Goal: Task Accomplishment & Management: Use online tool/utility

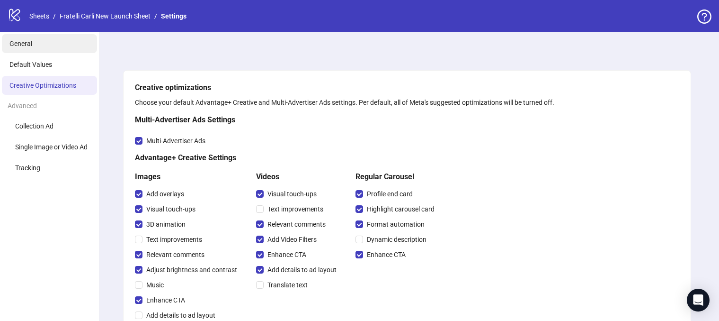
click at [52, 46] on li "General" at bounding box center [49, 43] width 95 height 19
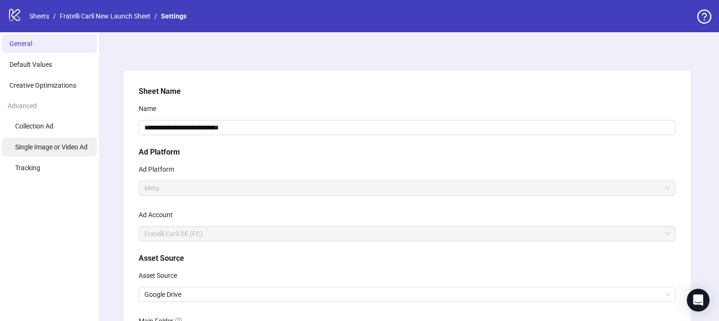
click at [51, 139] on li "Single Image or Video Ad" at bounding box center [49, 146] width 95 height 19
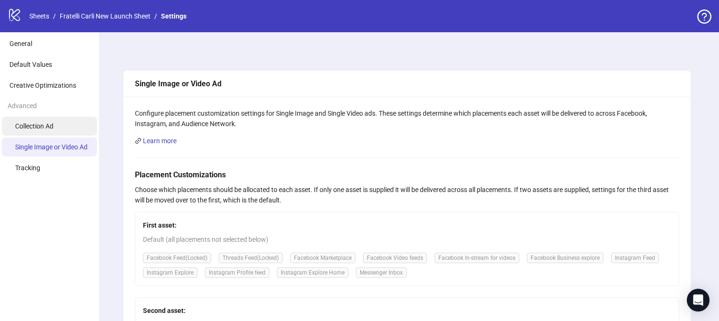
click at [57, 122] on li "Collection Ad" at bounding box center [49, 126] width 95 height 19
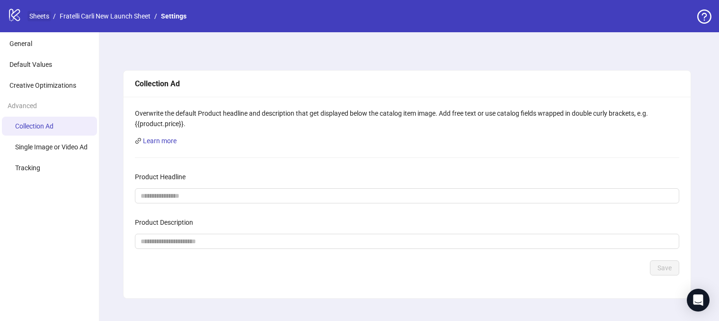
click at [39, 16] on link "Sheets" at bounding box center [39, 16] width 24 height 10
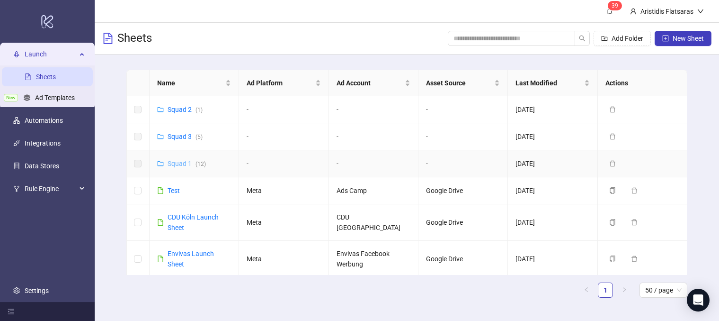
click at [181, 161] on link "Squad 1 ( 12 )" at bounding box center [187, 164] width 38 height 8
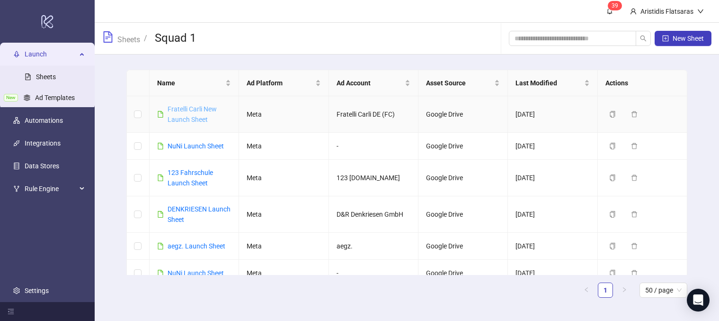
click at [188, 108] on link "Fratelli Carli New Launch Sheet" at bounding box center [192, 114] width 49 height 18
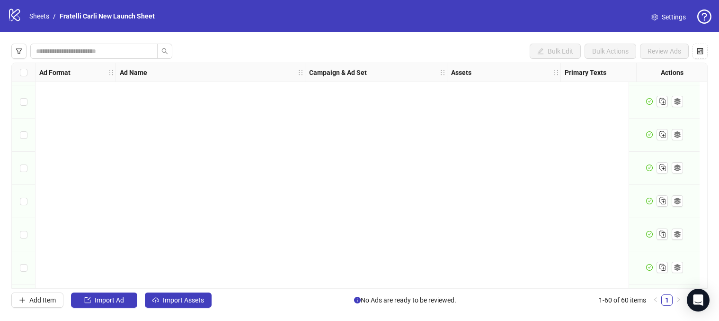
scroll to position [233, 0]
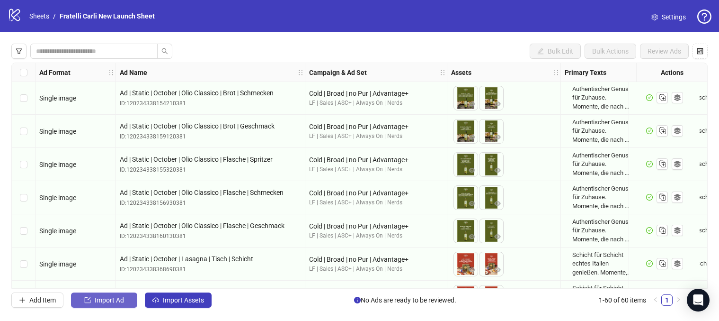
click at [106, 299] on span "Import Ad" at bounding box center [109, 300] width 29 height 8
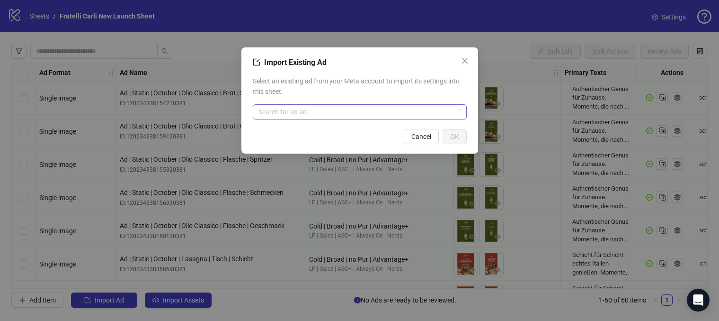
click at [360, 111] on input "search" at bounding box center [356, 112] width 194 height 14
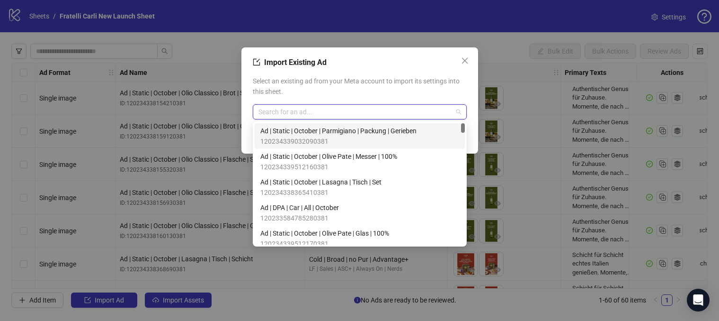
click at [412, 71] on div "Import Existing Ad Select an existing ad from your Meta account to import its s…" at bounding box center [360, 100] width 237 height 106
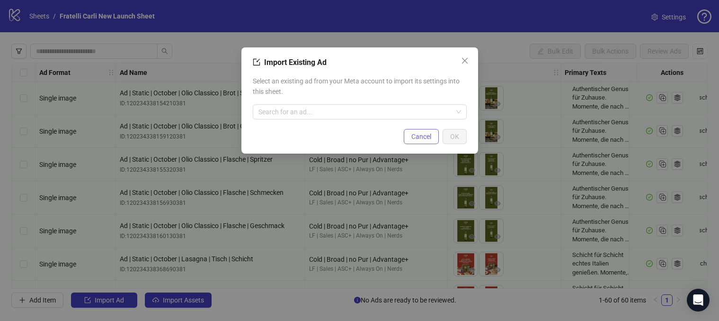
click at [423, 140] on button "Cancel" at bounding box center [421, 136] width 35 height 15
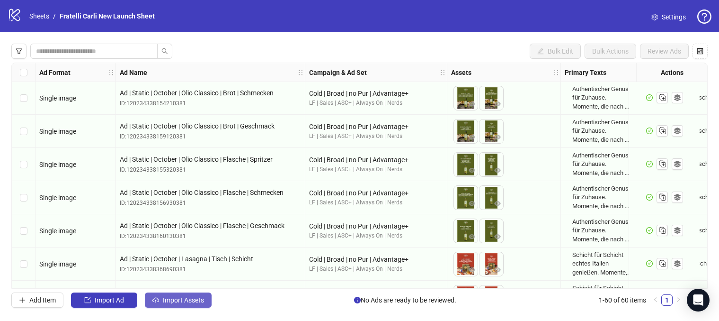
click at [188, 300] on span "Import Assets" at bounding box center [183, 300] width 41 height 8
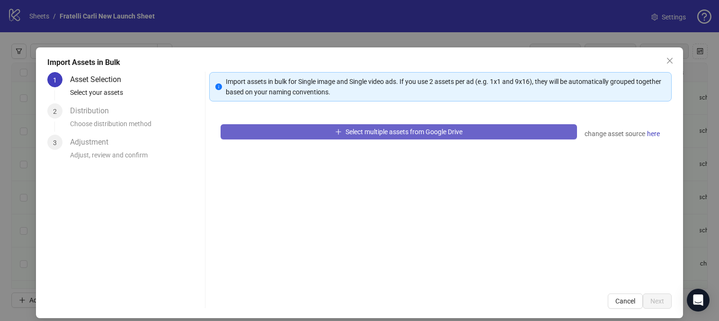
click at [401, 130] on span "Select multiple assets from Google Drive" at bounding box center [404, 132] width 117 height 8
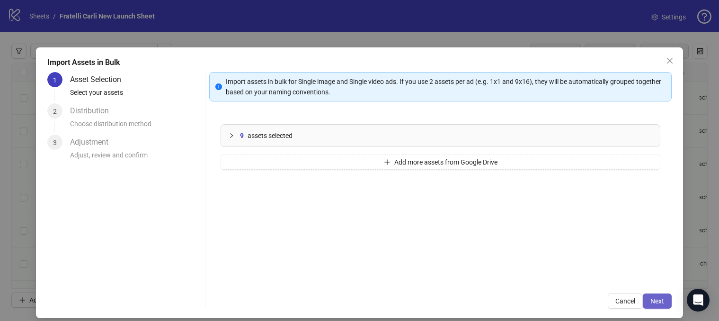
click at [664, 304] on span "Next" at bounding box center [658, 301] width 14 height 8
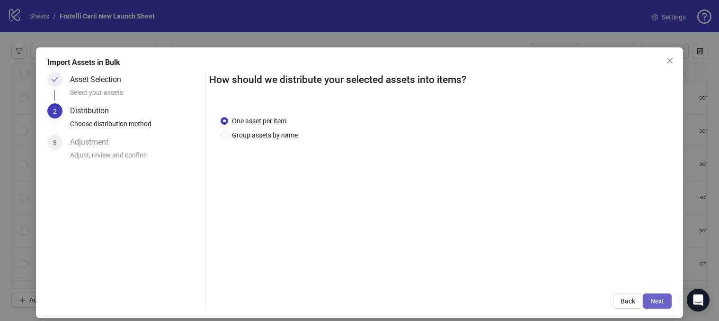
click at [662, 298] on span "Next" at bounding box center [658, 301] width 14 height 8
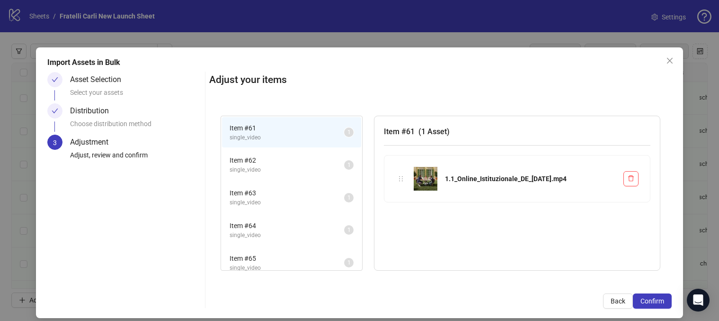
click at [282, 163] on span "Item # 62" at bounding box center [287, 160] width 115 height 10
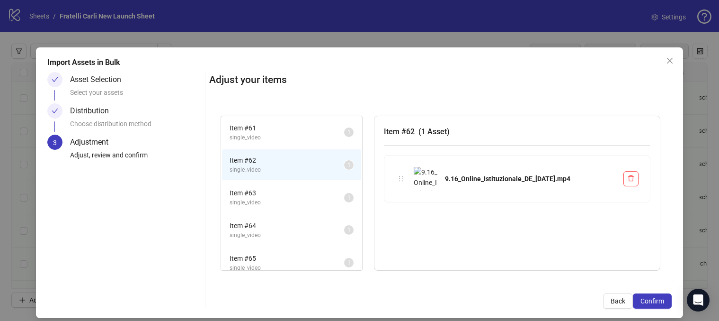
click at [281, 133] on span "single_video" at bounding box center [287, 137] width 115 height 9
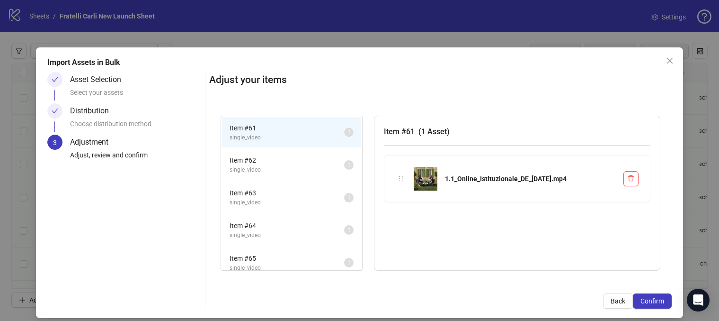
click at [286, 160] on span "Item # 62" at bounding box center [287, 160] width 115 height 10
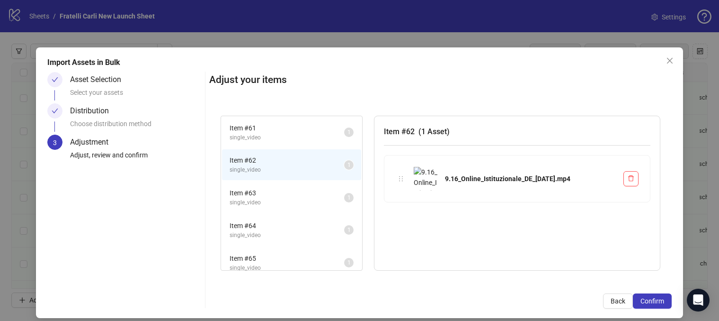
click at [284, 199] on span "single_video" at bounding box center [287, 202] width 115 height 9
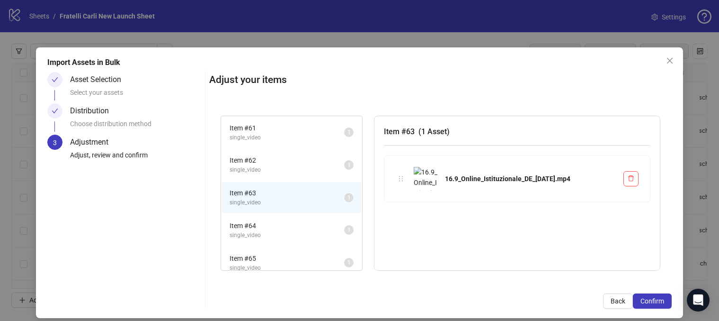
click at [281, 228] on span "Item # 64" at bounding box center [287, 225] width 115 height 10
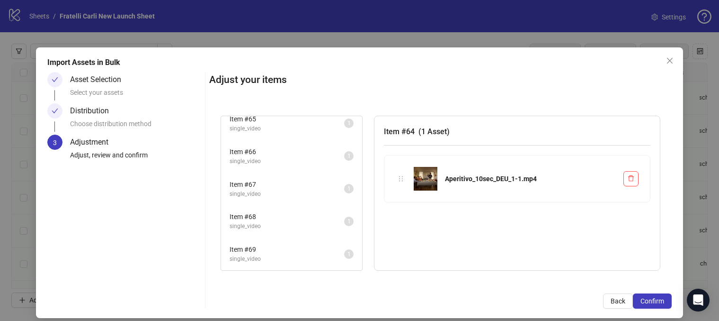
scroll to position [0, 0]
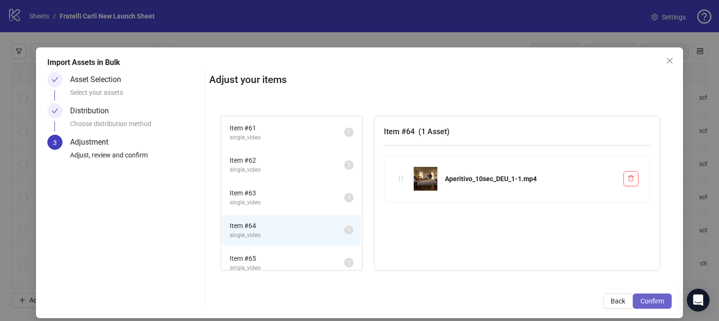
click at [649, 300] on span "Confirm" at bounding box center [653, 301] width 24 height 8
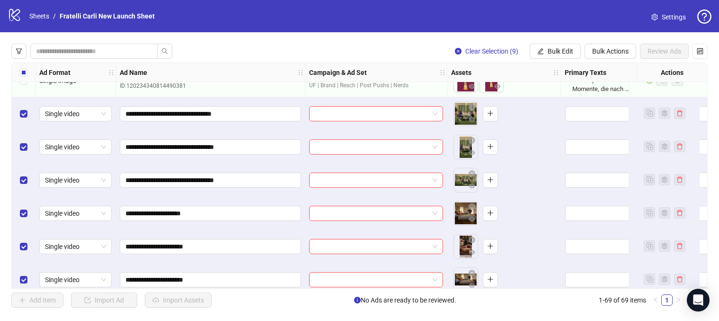
scroll to position [1973, 0]
click at [566, 50] on span "Bulk Edit" at bounding box center [561, 51] width 26 height 8
click at [620, 39] on div "Clear Selection (9) Bulk Edit Bulk Actions Review Ads Ad Format Ad Name Campaig…" at bounding box center [359, 175] width 719 height 287
click at [610, 56] on button "Bulk Actions" at bounding box center [611, 51] width 52 height 15
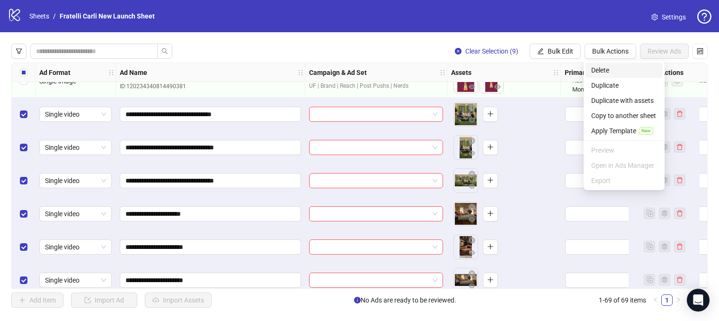
click at [632, 72] on span "Delete" at bounding box center [625, 70] width 66 height 10
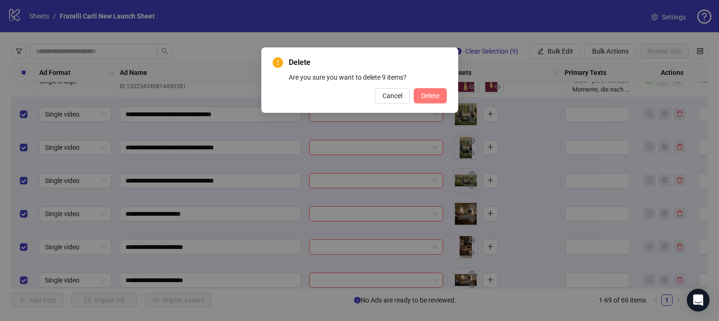
click at [436, 93] on span "Delete" at bounding box center [430, 96] width 18 height 8
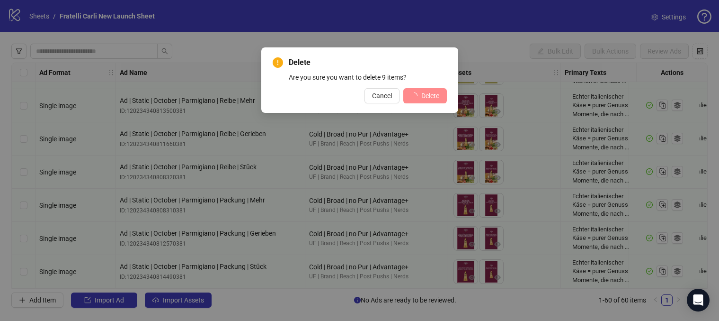
scroll to position [1787, 0]
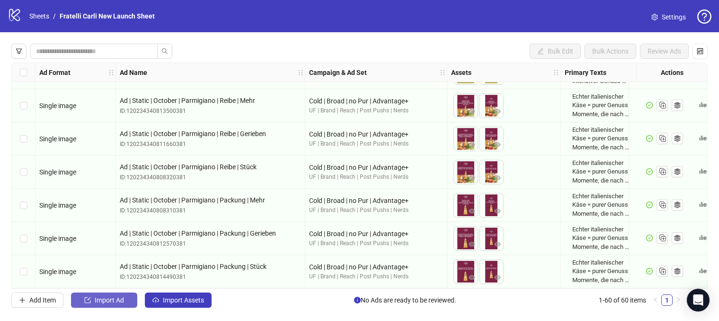
click at [108, 298] on span "Import Ad" at bounding box center [109, 300] width 29 height 8
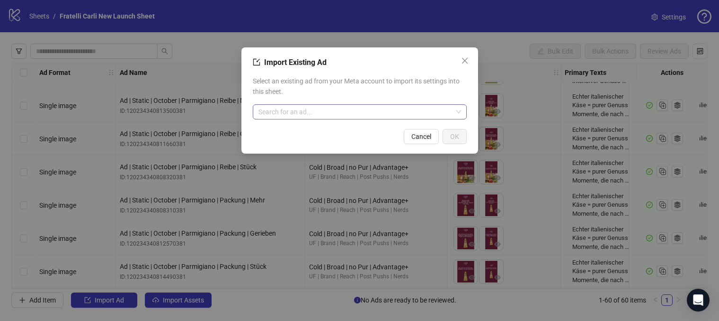
click at [407, 116] on input "search" at bounding box center [356, 112] width 194 height 14
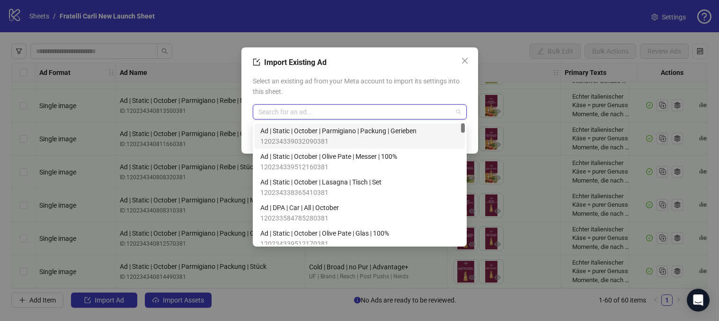
click at [415, 75] on div "Select an existing ad from your Meta account to import its settings into this s…" at bounding box center [360, 97] width 214 height 51
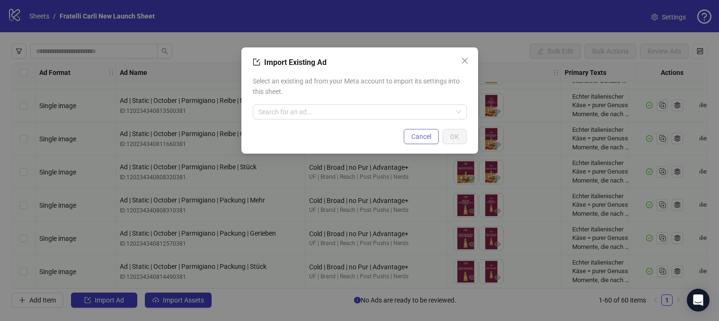
click at [424, 140] on button "Cancel" at bounding box center [421, 136] width 35 height 15
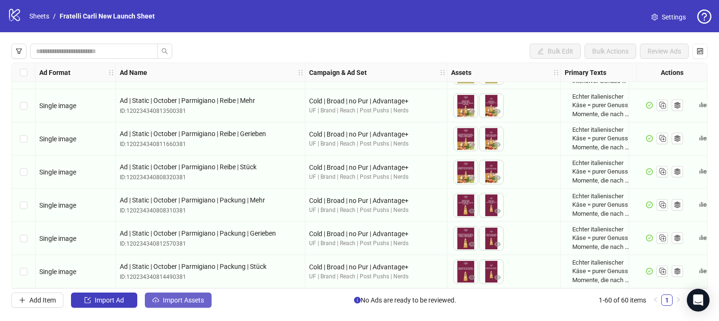
click at [173, 297] on span "Import Assets" at bounding box center [183, 300] width 41 height 8
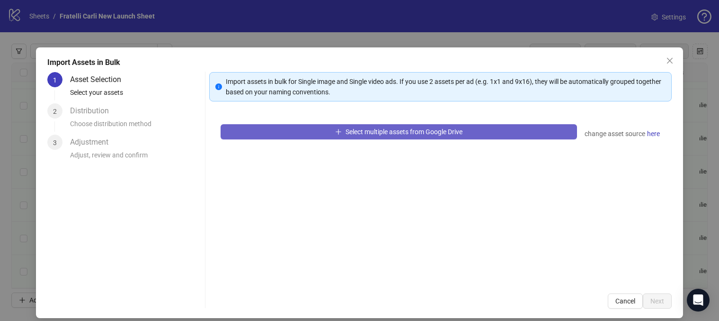
click at [442, 130] on span "Select multiple assets from Google Drive" at bounding box center [404, 132] width 117 height 8
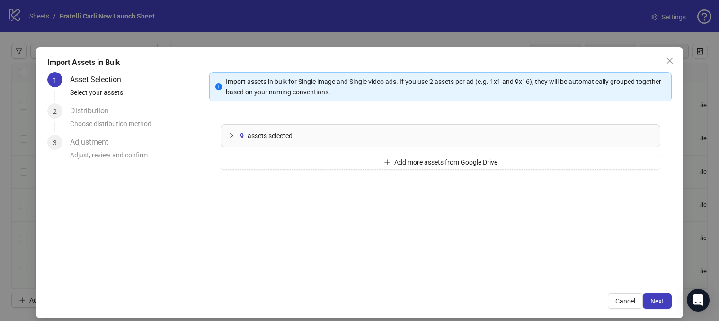
click at [294, 131] on div "9 assets selected" at bounding box center [446, 135] width 412 height 10
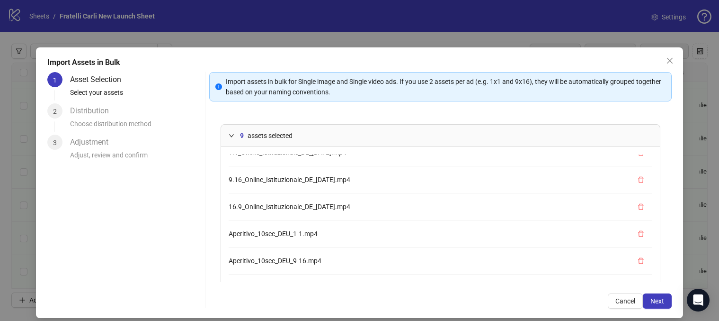
scroll to position [15, 0]
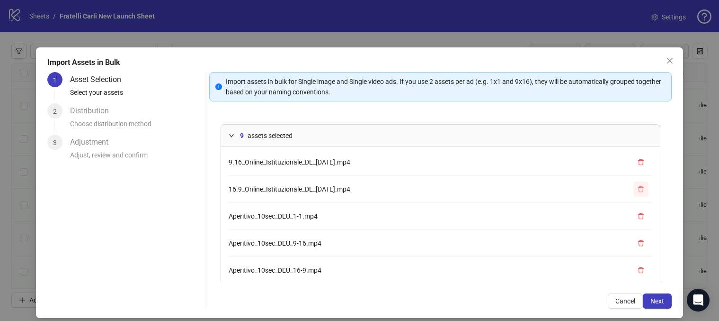
click at [640, 190] on icon "delete" at bounding box center [641, 189] width 7 height 7
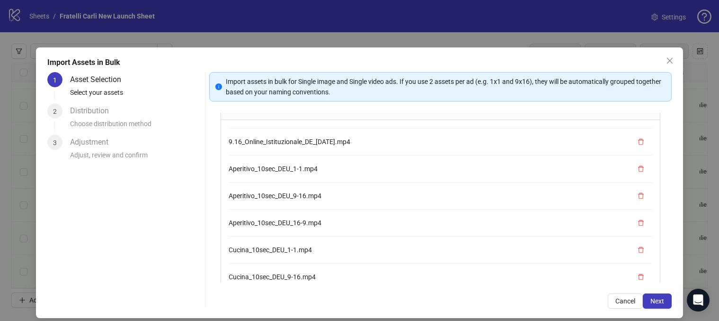
scroll to position [30, 0]
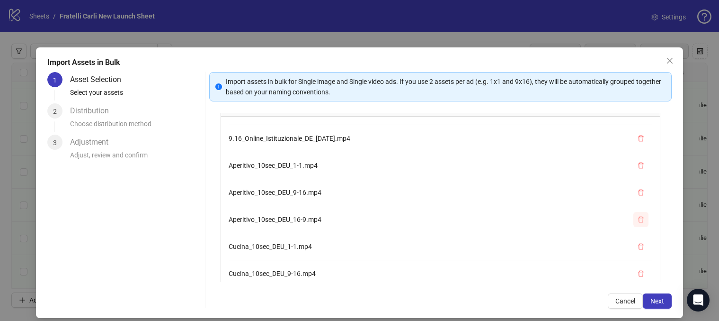
click at [643, 223] on span "button" at bounding box center [641, 219] width 7 height 8
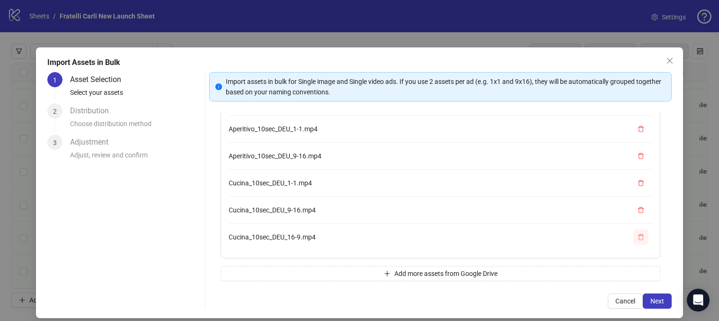
click at [643, 237] on icon "delete" at bounding box center [641, 236] width 6 height 6
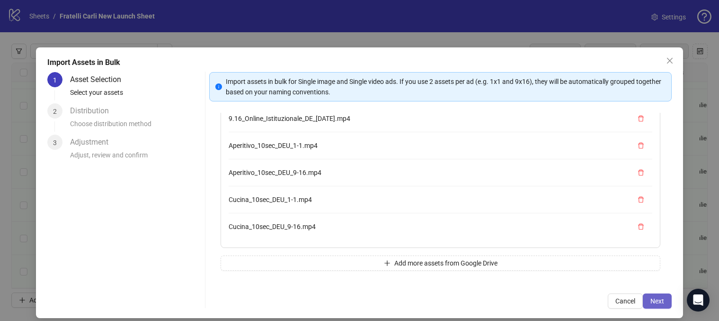
click at [659, 299] on span "Next" at bounding box center [658, 301] width 14 height 8
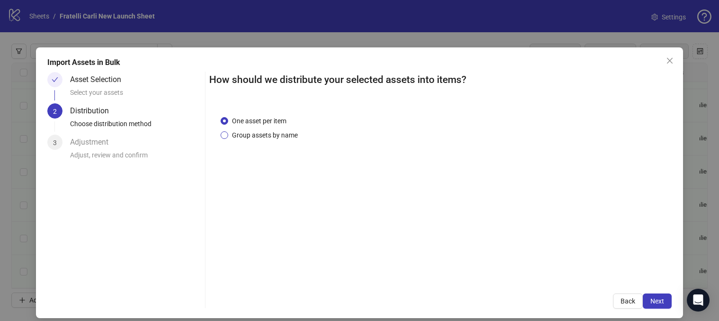
click at [256, 135] on span "Group assets by name" at bounding box center [264, 135] width 73 height 10
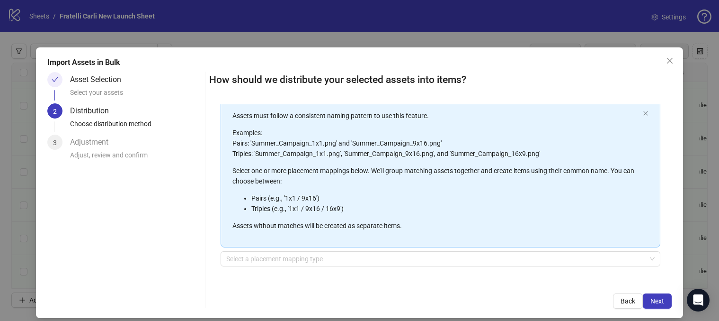
scroll to position [51, 0]
click at [570, 267] on div "Select a placement mapping type" at bounding box center [441, 264] width 440 height 27
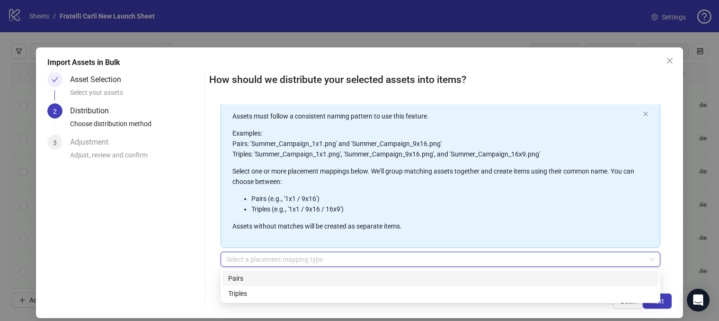
click at [599, 263] on input "search" at bounding box center [436, 259] width 420 height 14
click at [599, 262] on input "search" at bounding box center [436, 259] width 420 height 14
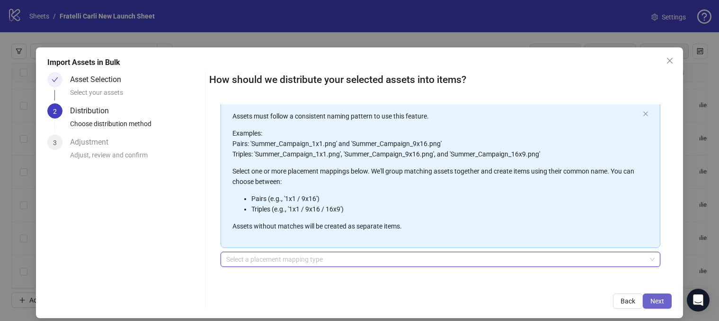
click at [663, 304] on span "Next" at bounding box center [658, 301] width 14 height 8
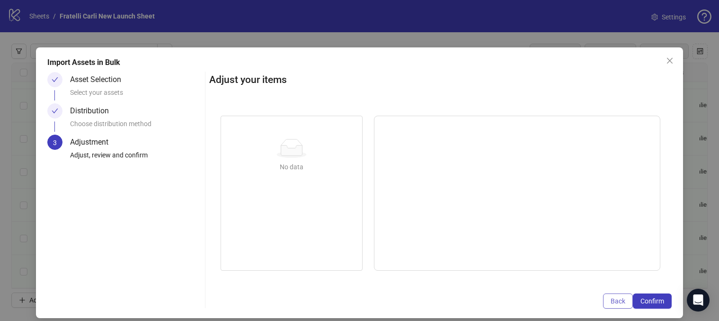
click at [613, 302] on span "Back" at bounding box center [618, 301] width 15 height 8
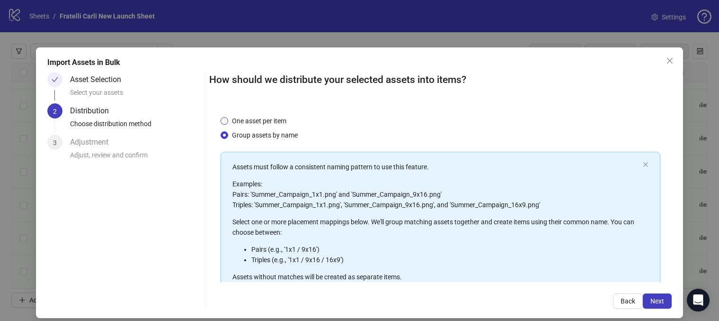
click at [272, 121] on span "One asset per item" at bounding box center [259, 121] width 62 height 10
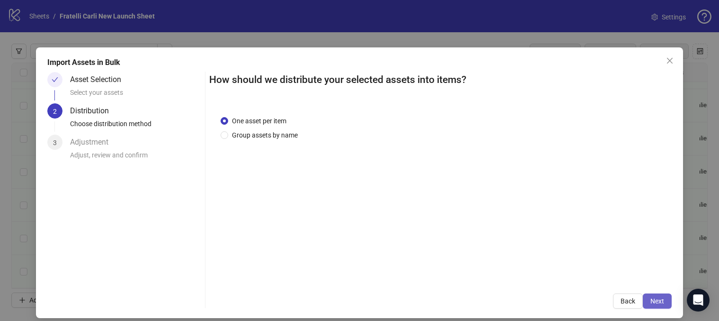
click at [655, 300] on span "Next" at bounding box center [658, 301] width 14 height 8
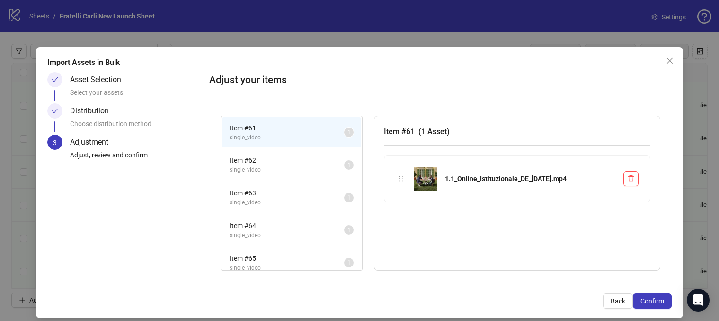
click at [312, 152] on li "Item # 62 single_video 1" at bounding box center [291, 164] width 139 height 31
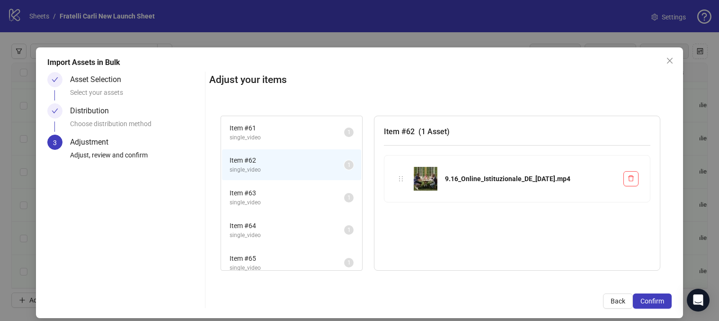
click at [309, 130] on span "Item # 61" at bounding box center [287, 128] width 115 height 10
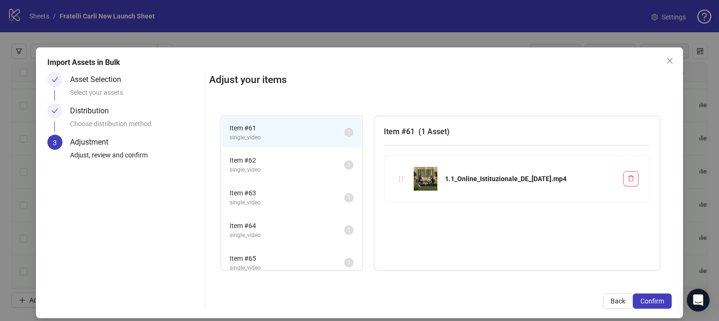
click at [304, 155] on span "Item # 62" at bounding box center [287, 160] width 115 height 10
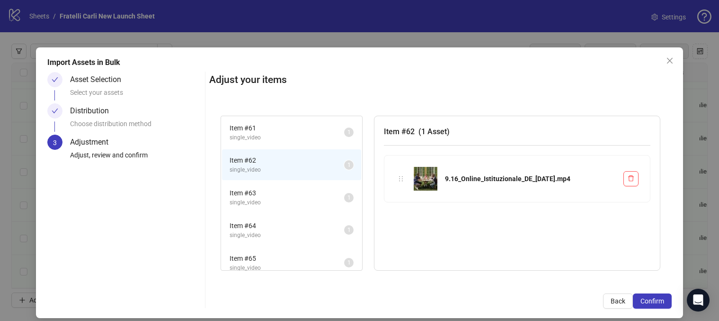
click at [306, 180] on div "Item # 62 single_video 1" at bounding box center [291, 164] width 141 height 33
click at [298, 193] on span "Item # 63" at bounding box center [287, 193] width 115 height 10
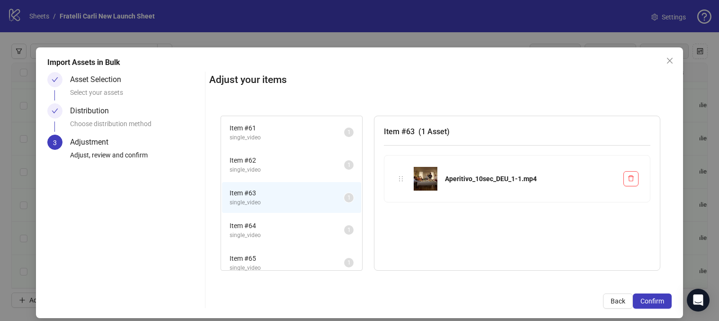
click at [282, 225] on span "Item # 64" at bounding box center [287, 225] width 115 height 10
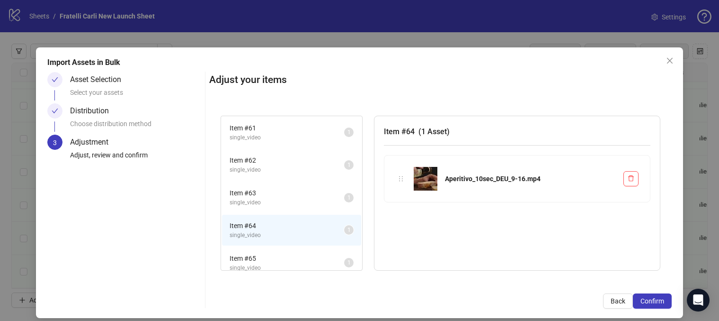
scroll to position [41, 0]
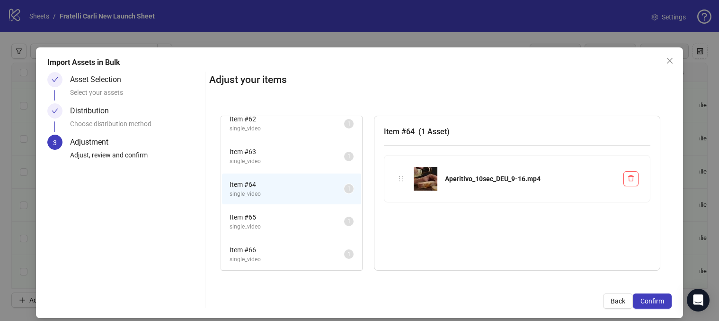
click at [78, 112] on div "Distribution" at bounding box center [93, 110] width 46 height 15
click at [621, 302] on span "Back" at bounding box center [618, 301] width 15 height 8
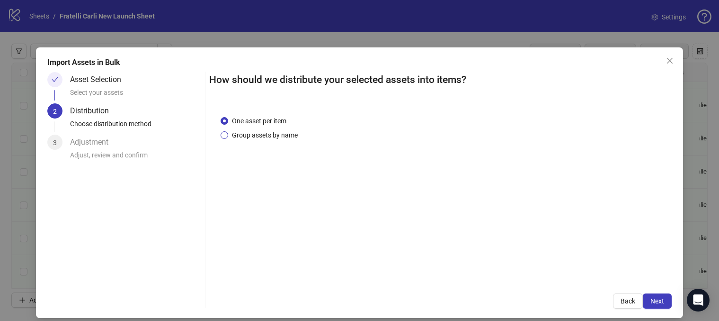
click at [278, 134] on span "Group assets by name" at bounding box center [264, 135] width 73 height 10
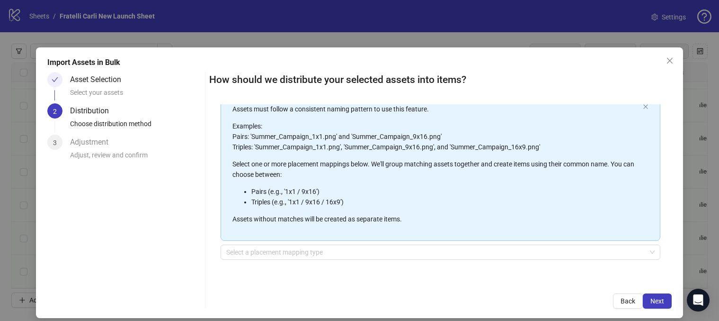
scroll to position [9, 0]
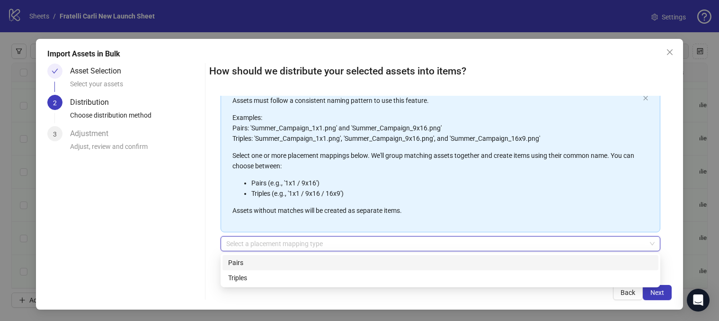
click at [397, 243] on input "search" at bounding box center [436, 243] width 420 height 14
click at [371, 257] on div "Pairs" at bounding box center [440, 262] width 425 height 10
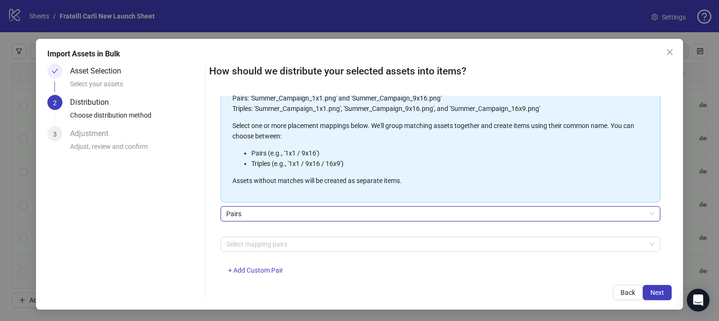
scroll to position [93, 0]
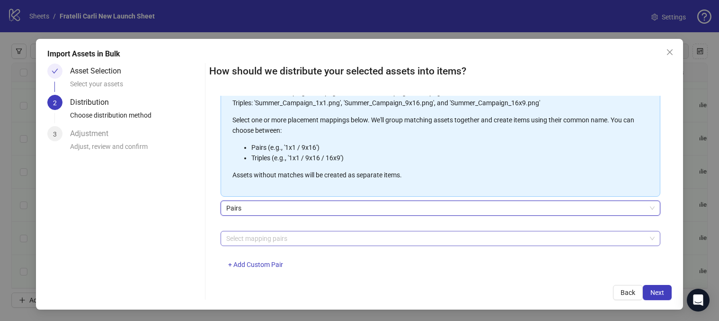
click at [375, 242] on div at bounding box center [436, 238] width 426 height 13
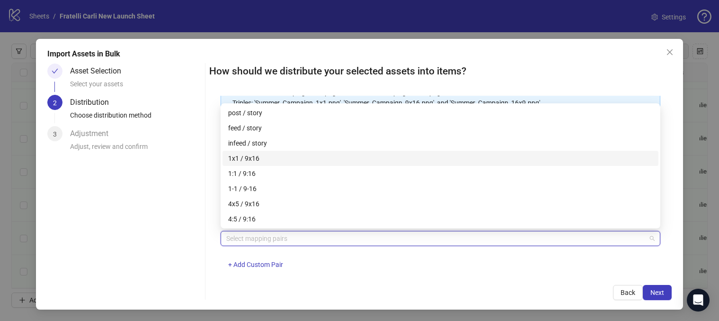
click at [306, 161] on div "1x1 / 9x16" at bounding box center [440, 158] width 425 height 10
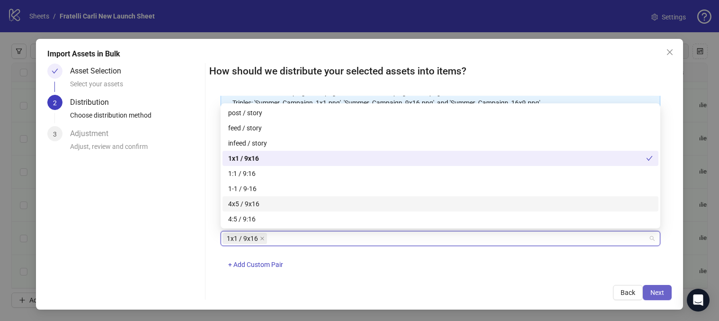
click at [659, 285] on button "Next" at bounding box center [657, 292] width 29 height 15
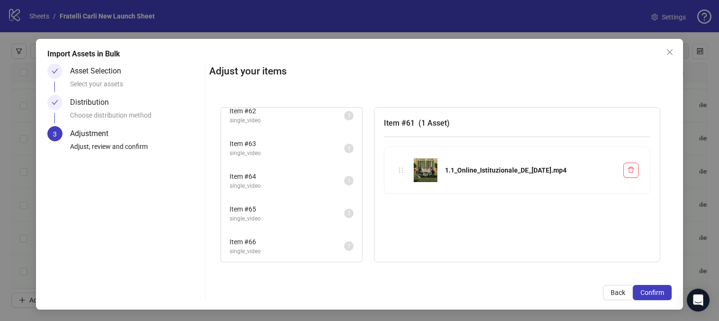
scroll to position [0, 0]
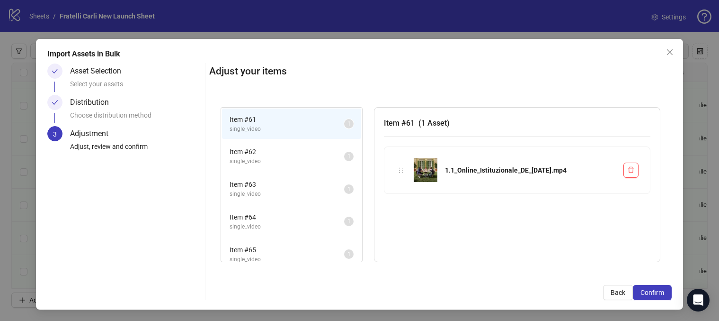
click at [266, 154] on span "Item # 62" at bounding box center [287, 151] width 115 height 10
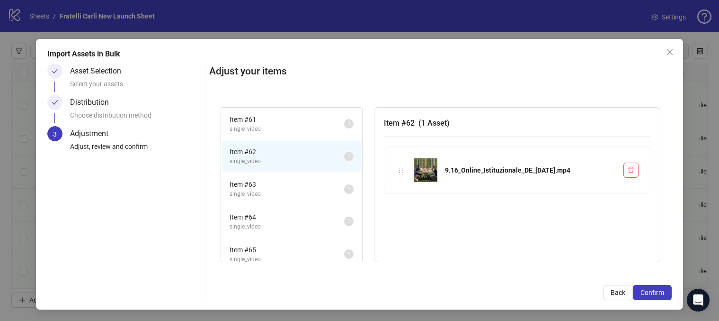
click at [276, 128] on span "single_video" at bounding box center [287, 129] width 115 height 9
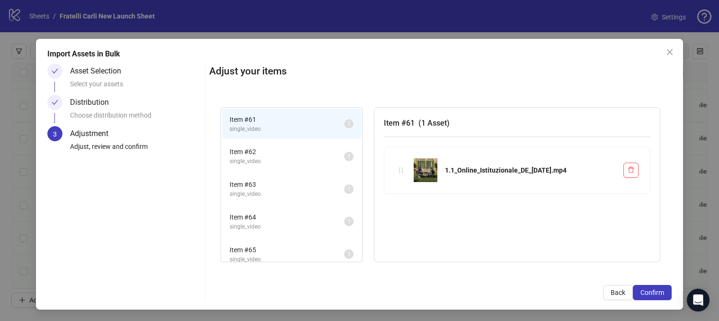
click at [271, 151] on span "Item # 62" at bounding box center [287, 151] width 115 height 10
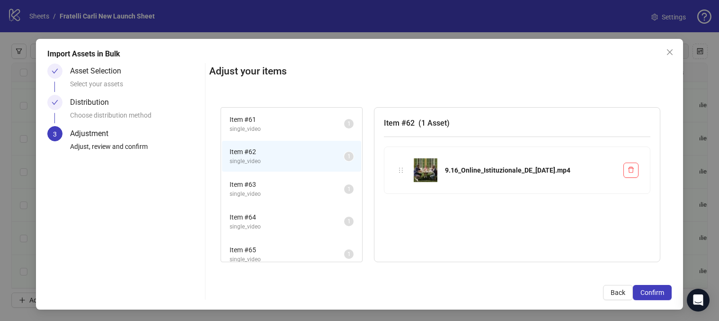
click at [269, 190] on span "single_video" at bounding box center [287, 193] width 115 height 9
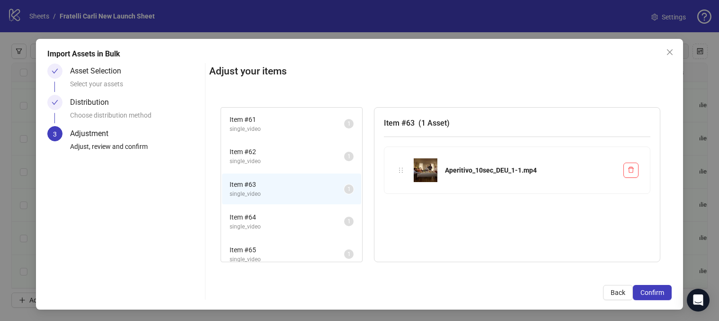
click at [269, 218] on span "Item # 64" at bounding box center [287, 217] width 115 height 10
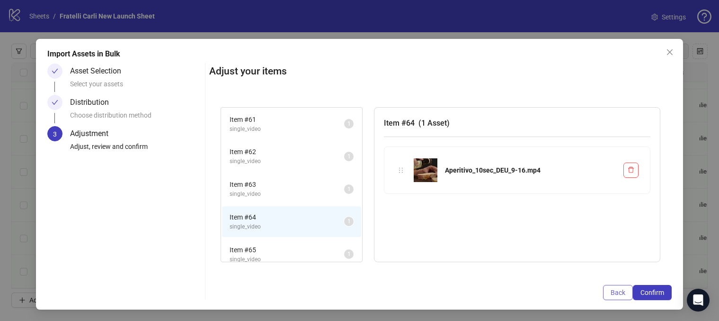
click at [611, 292] on span "Back" at bounding box center [618, 292] width 15 height 8
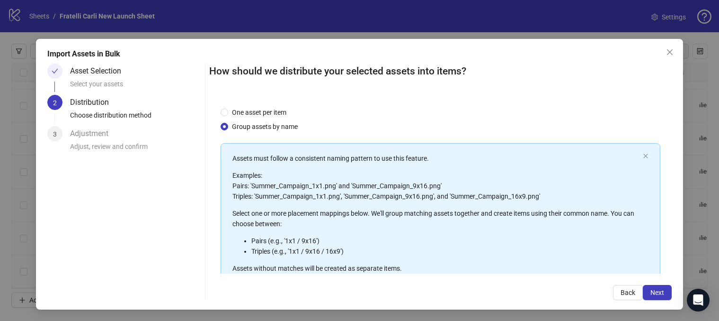
scroll to position [111, 0]
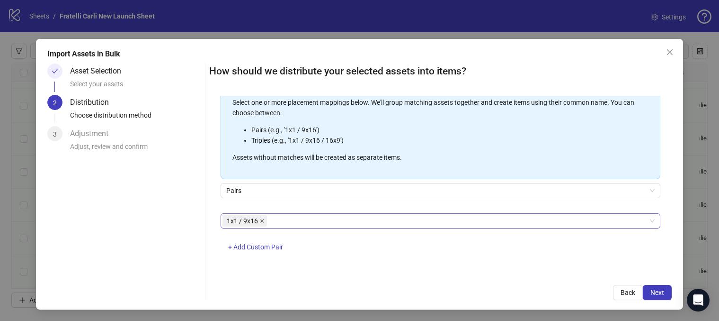
click at [262, 220] on icon "close" at bounding box center [262, 220] width 5 height 5
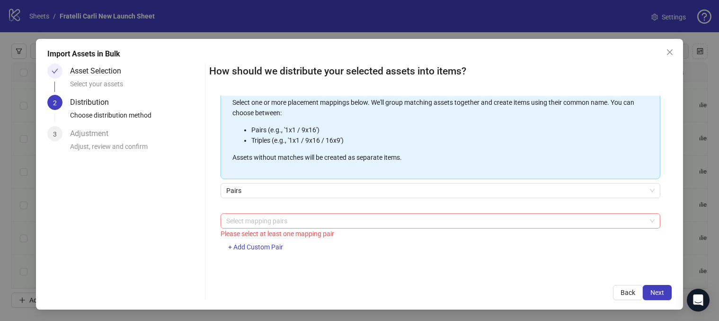
click at [259, 220] on div at bounding box center [436, 220] width 426 height 13
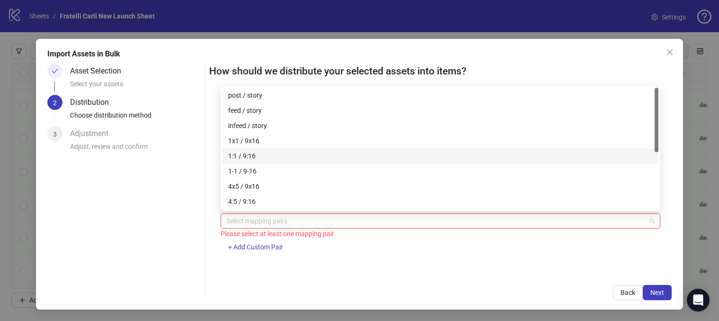
click at [275, 158] on div "1:1 / 9:16" at bounding box center [440, 156] width 425 height 10
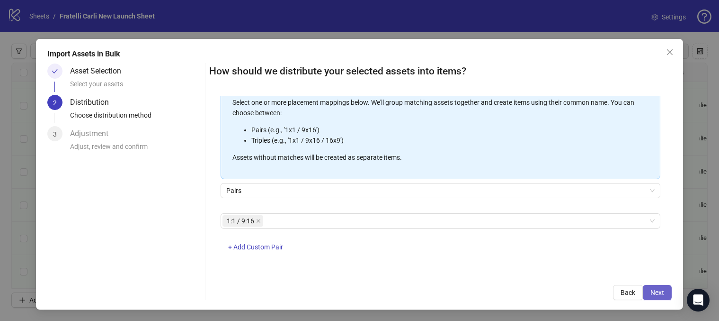
click at [657, 287] on button "Next" at bounding box center [657, 292] width 29 height 15
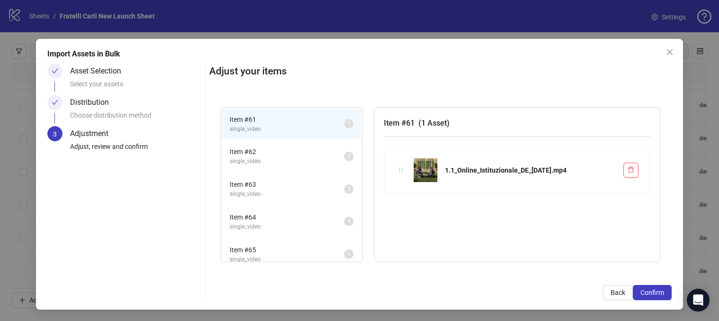
scroll to position [41, 0]
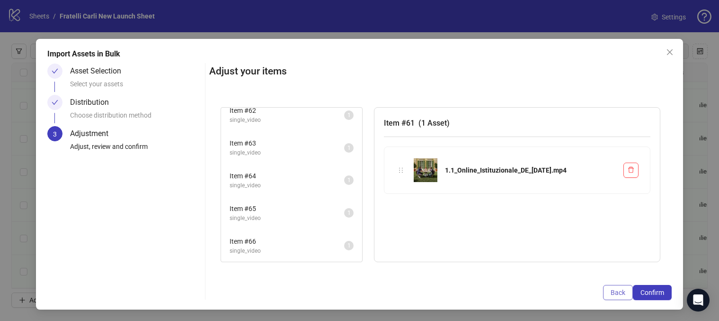
click at [619, 292] on span "Back" at bounding box center [618, 292] width 15 height 8
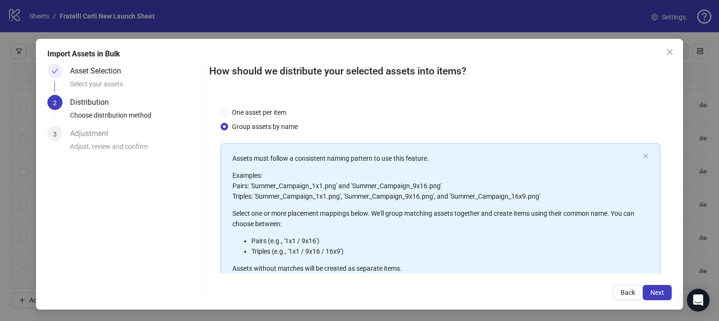
scroll to position [111, 0]
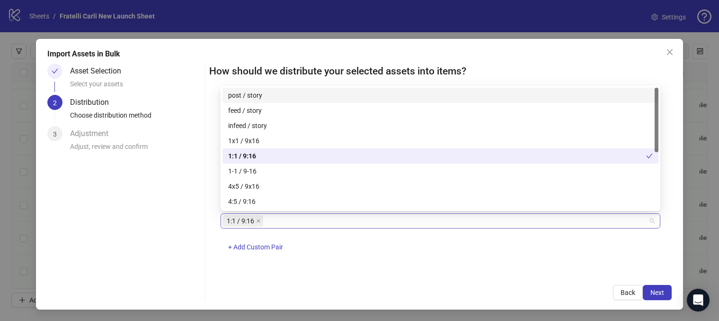
click at [282, 221] on div "1:1 / 9:16" at bounding box center [436, 220] width 426 height 13
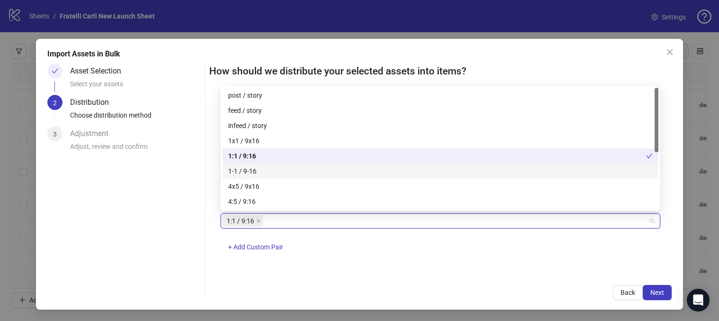
click at [269, 171] on div "1-1 / 9-16" at bounding box center [440, 171] width 425 height 10
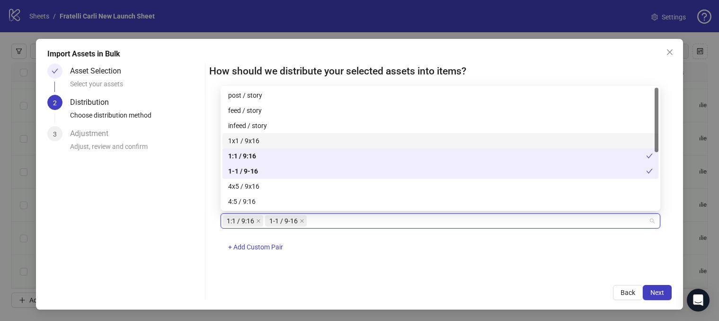
click at [281, 141] on div "1x1 / 9x16" at bounding box center [440, 140] width 425 height 10
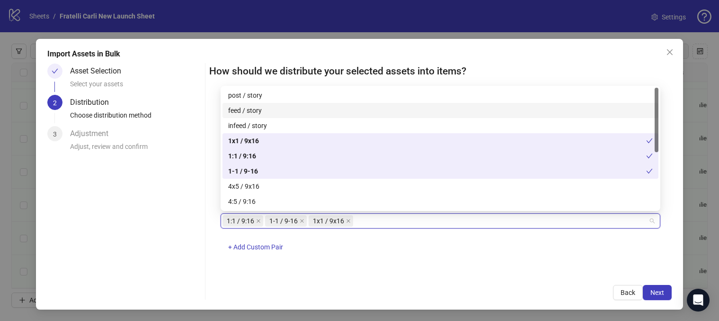
click at [288, 111] on div "feed / story" at bounding box center [440, 110] width 425 height 10
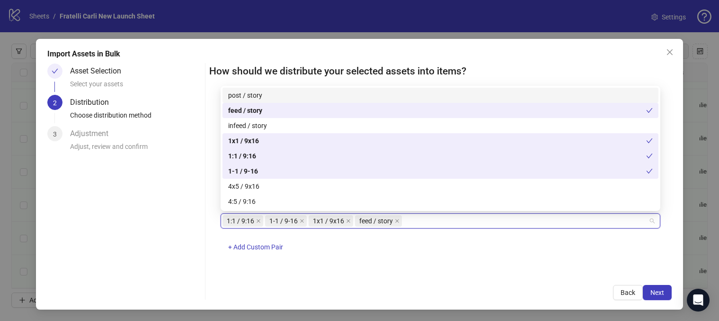
click at [289, 96] on div "post / story" at bounding box center [440, 95] width 425 height 10
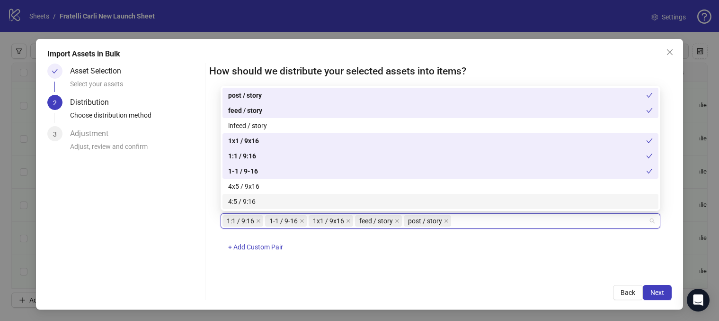
click at [487, 255] on div "1:1 / 9:16 1-1 / 9-16 1x1 / 9x16 feed / story post / story + Add Custom Pair" at bounding box center [441, 237] width 440 height 49
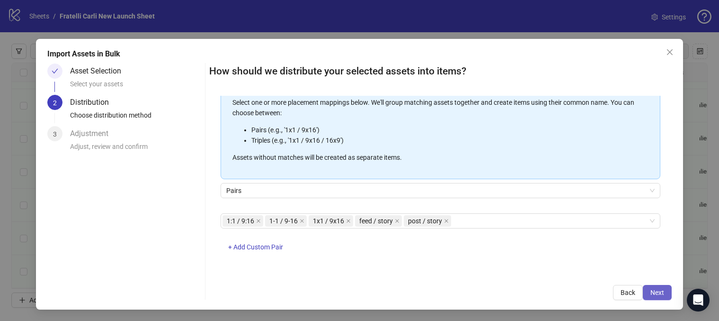
click at [663, 296] on span "Next" at bounding box center [658, 292] width 14 height 8
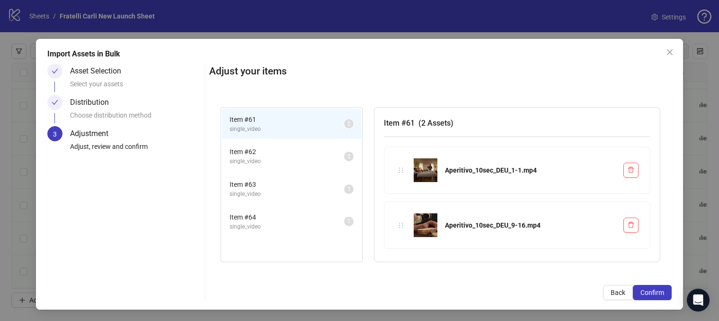
click at [279, 149] on span "Item # 62" at bounding box center [287, 151] width 115 height 10
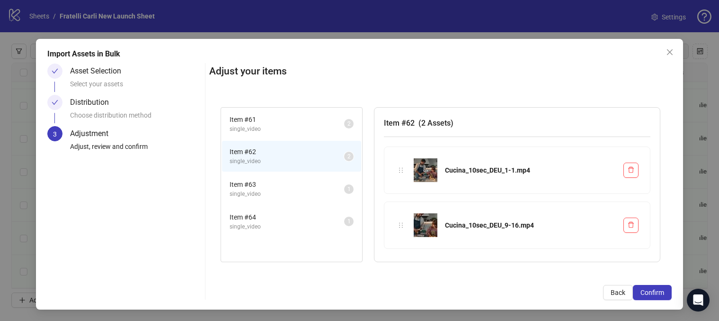
click at [269, 178] on li "Item # 63 single_video 1" at bounding box center [291, 188] width 139 height 31
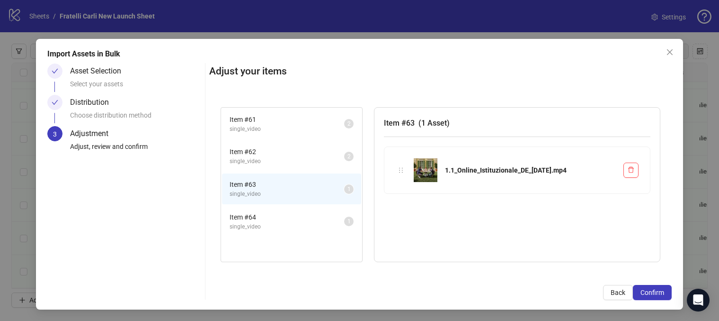
click at [269, 219] on span "Item # 64" at bounding box center [287, 217] width 115 height 10
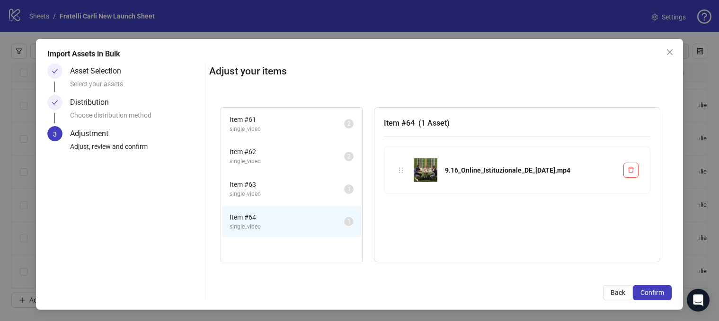
scroll to position [0, 0]
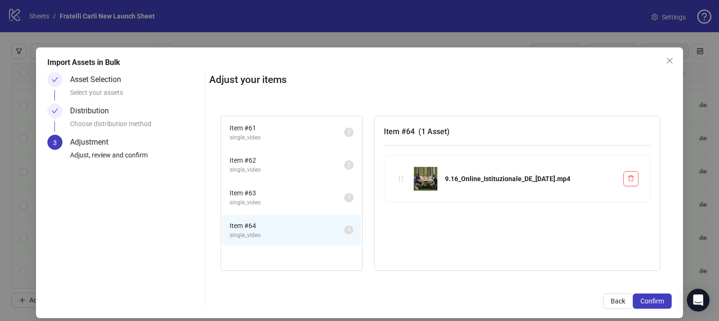
click at [272, 208] on li "Item # 63 single_video 1" at bounding box center [291, 197] width 139 height 31
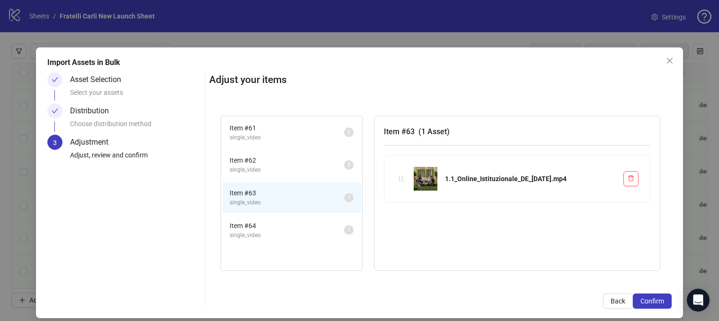
click at [276, 170] on span "single_video" at bounding box center [287, 169] width 115 height 9
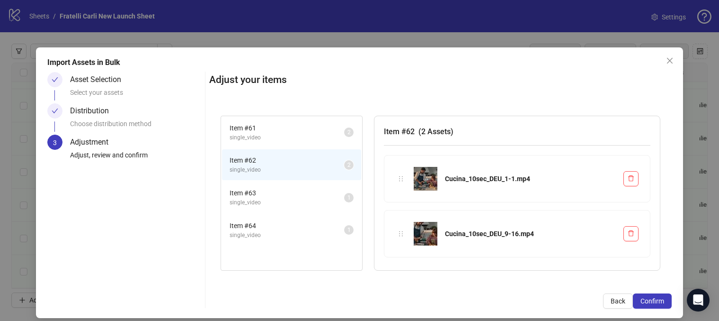
click at [281, 136] on span "single_video" at bounding box center [287, 137] width 115 height 9
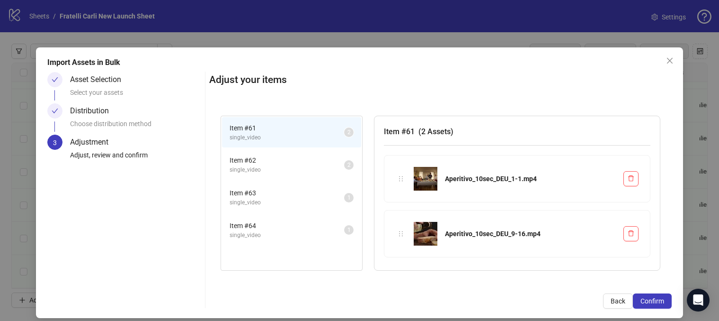
click at [279, 158] on span "Item # 62" at bounding box center [287, 160] width 115 height 10
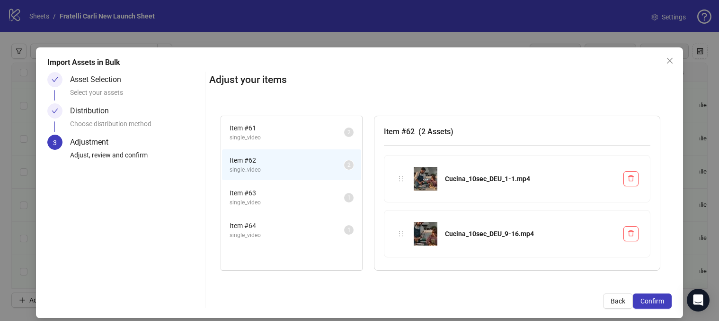
click at [266, 188] on span "Item # 63" at bounding box center [287, 193] width 115 height 10
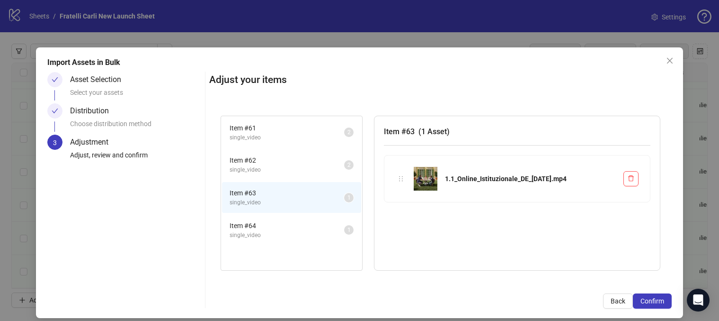
click at [256, 217] on li "Item # 64 single_video 1" at bounding box center [291, 230] width 139 height 31
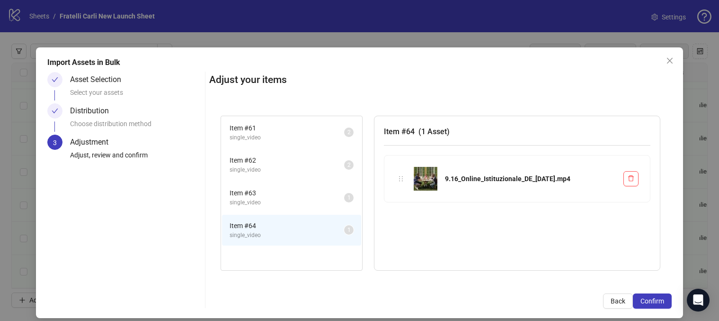
click at [260, 197] on span "Item # 63" at bounding box center [287, 193] width 115 height 10
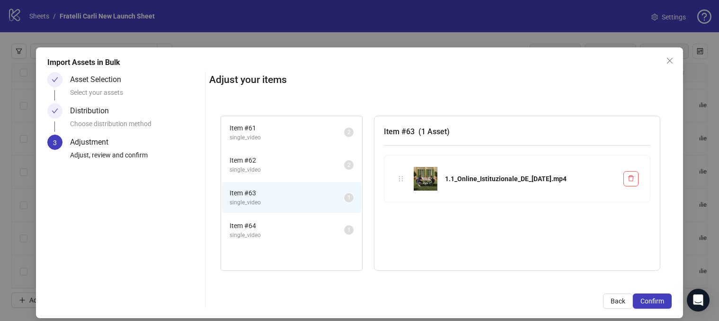
click at [254, 231] on span "single_video" at bounding box center [287, 235] width 115 height 9
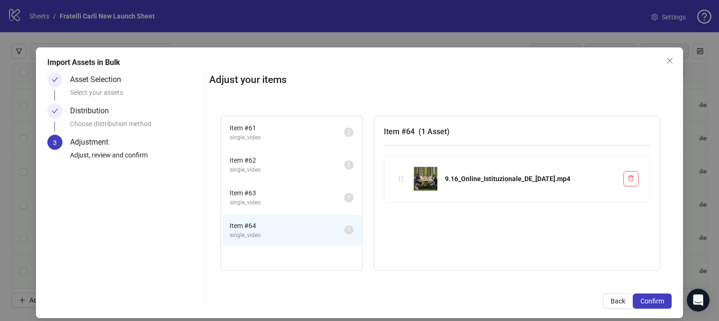
click at [270, 203] on span "single_video" at bounding box center [287, 202] width 115 height 9
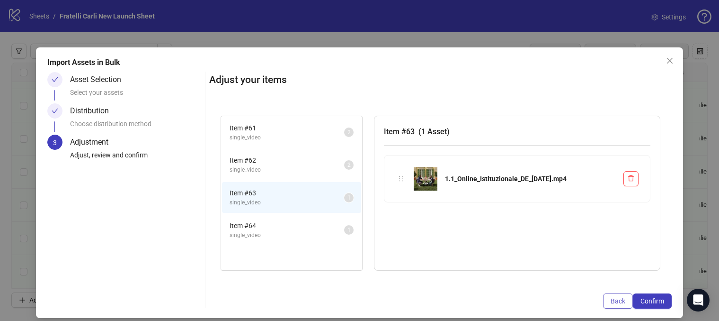
click at [614, 301] on span "Back" at bounding box center [618, 301] width 15 height 8
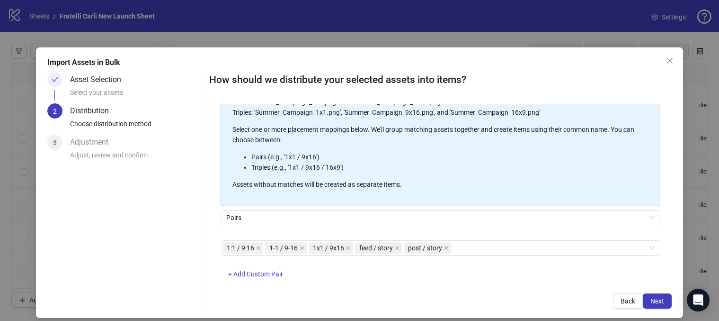
scroll to position [111, 0]
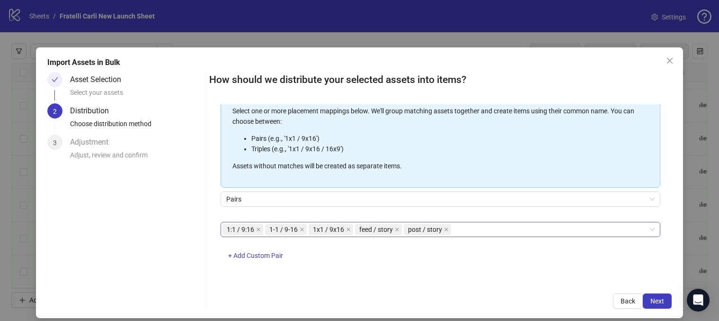
click at [492, 230] on div "1:1 / 9:16 1-1 / 9-16 1x1 / 9x16 feed / story post / story" at bounding box center [436, 229] width 426 height 13
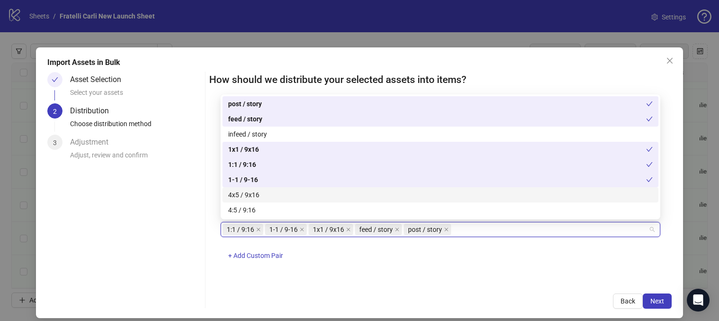
click at [278, 197] on div "4x5 / 9x16" at bounding box center [440, 194] width 425 height 10
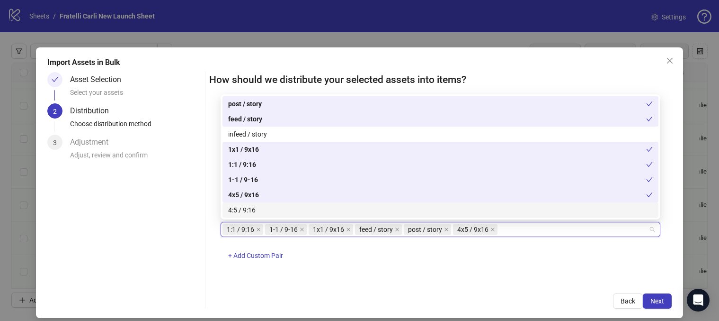
click at [276, 210] on div "4:5 / 9:16" at bounding box center [440, 210] width 425 height 10
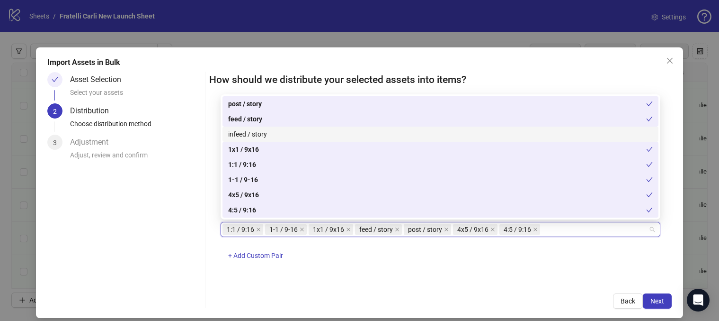
click at [293, 134] on div "infeed / story" at bounding box center [440, 134] width 425 height 10
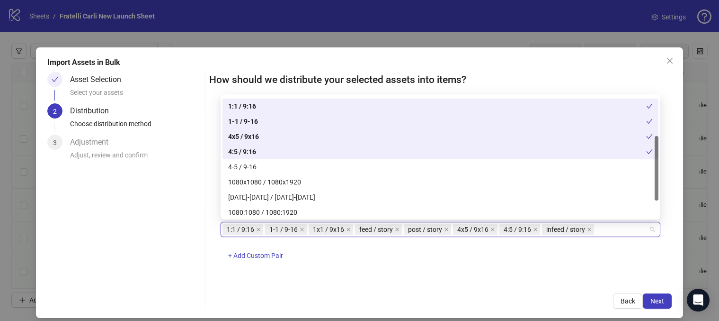
scroll to position [78, 0]
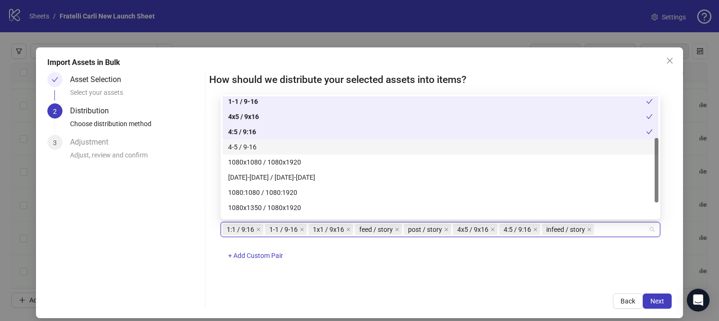
click at [365, 143] on div "4-5 / 9-16" at bounding box center [440, 147] width 425 height 10
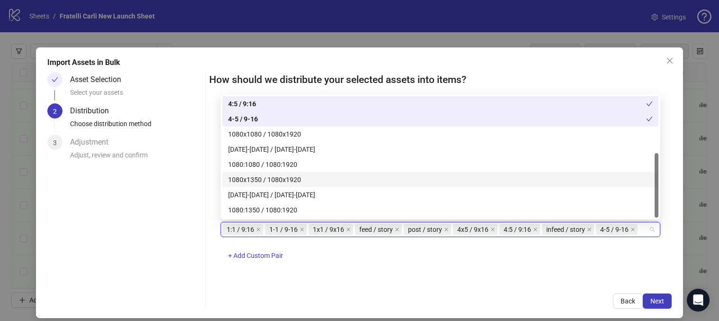
scroll to position [106, 0]
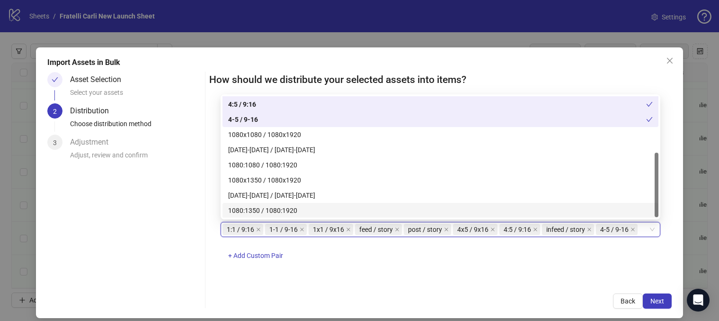
click at [442, 264] on div "1:1 / 9:16, 1-1 / 9-16, 1x1 / 9x16, feed / story, post / story, 4x5 / 9x16, 4:5…" at bounding box center [441, 246] width 440 height 49
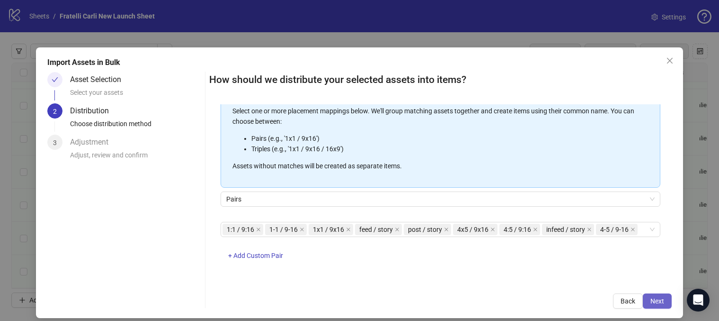
click at [665, 300] on button "Next" at bounding box center [657, 300] width 29 height 15
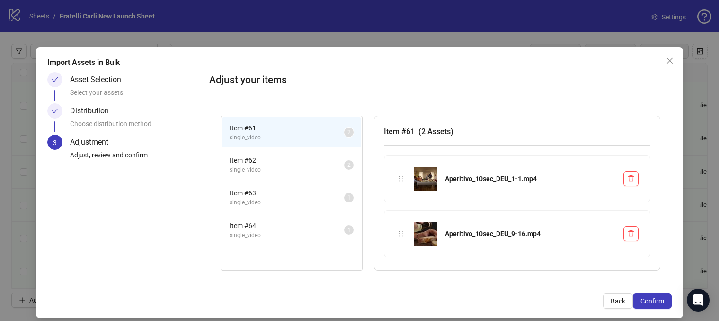
click at [274, 204] on span "single_video" at bounding box center [287, 202] width 115 height 9
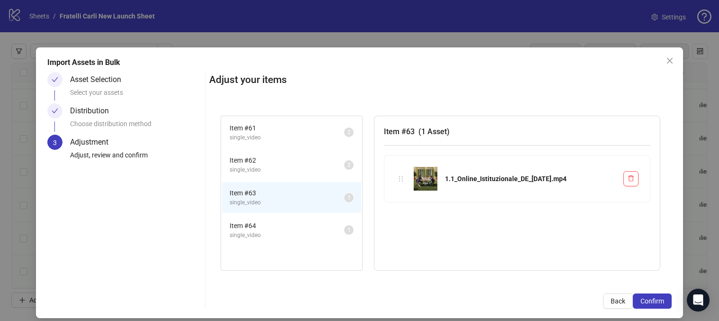
click at [276, 231] on span "single_video" at bounding box center [287, 235] width 115 height 9
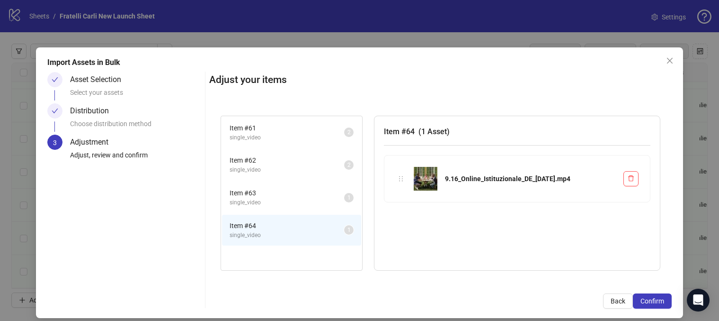
click at [283, 206] on span "single_video" at bounding box center [287, 202] width 115 height 9
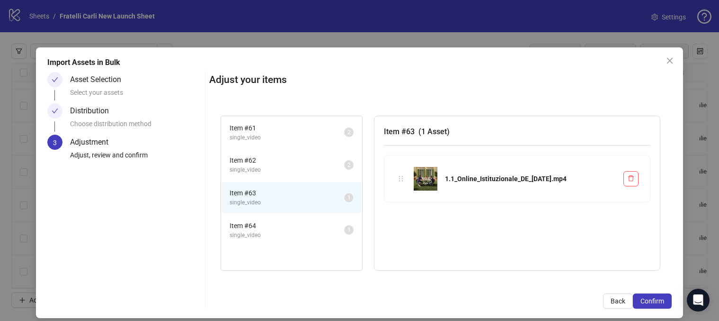
click at [282, 222] on span "Item # 64" at bounding box center [287, 225] width 115 height 10
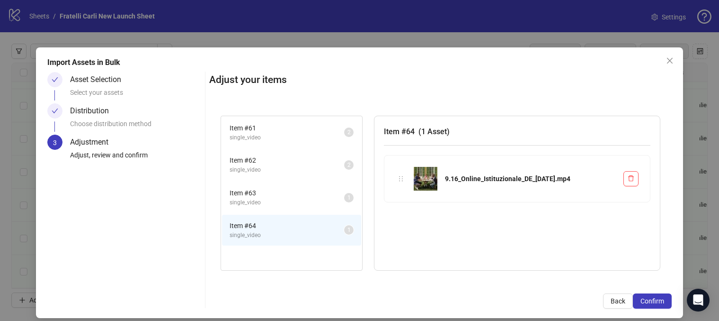
click at [292, 192] on span "Item # 63" at bounding box center [287, 193] width 115 height 10
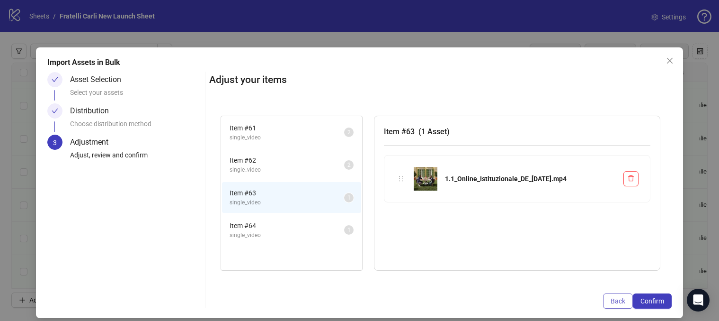
click at [610, 297] on button "Back" at bounding box center [618, 300] width 30 height 15
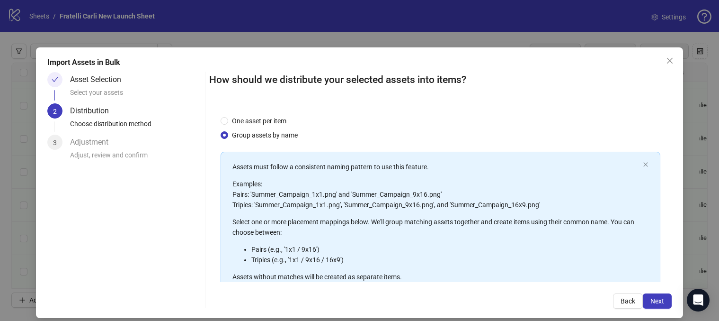
scroll to position [111, 0]
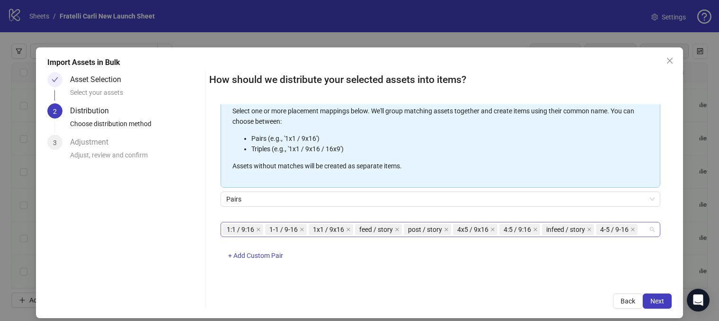
click at [652, 229] on div "1:1 / 9:16 1-1 / 9-16 1x1 / 9x16 feed / story post / story 4x5 / 9x16 4:5 / 9:1…" at bounding box center [441, 229] width 440 height 15
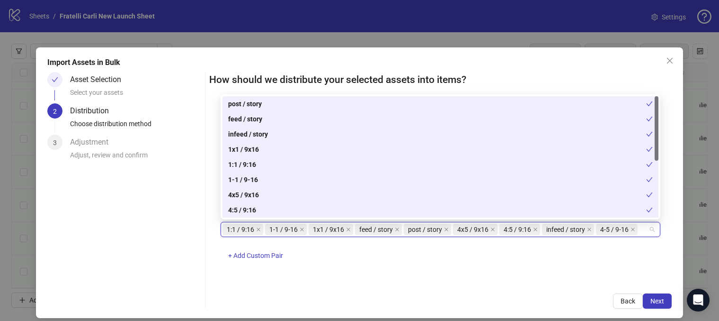
scroll to position [92, 0]
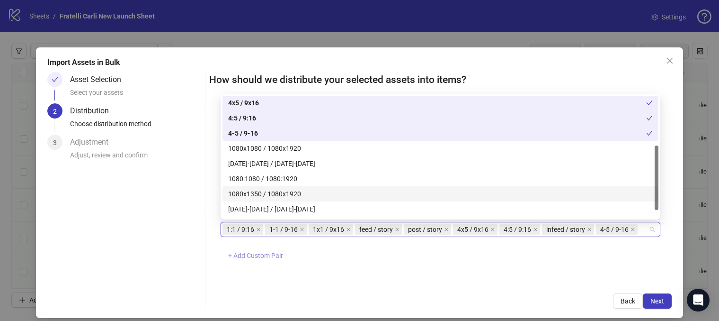
click at [258, 255] on span "+ Add Custom Pair" at bounding box center [255, 255] width 55 height 8
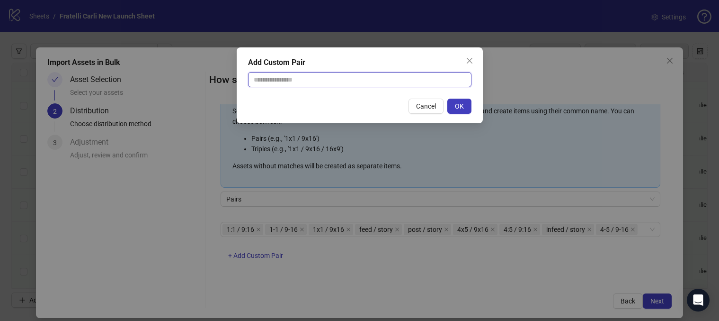
click at [377, 83] on input "text" at bounding box center [360, 79] width 224 height 15
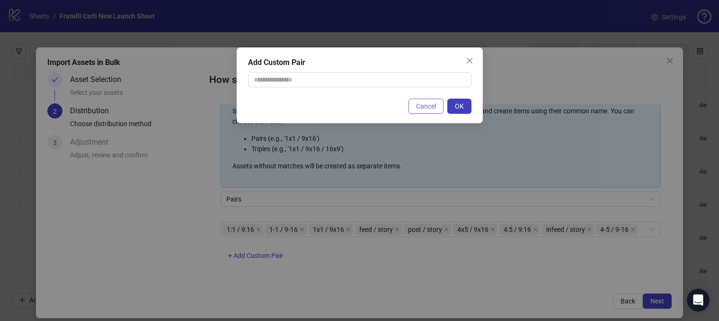
click at [416, 108] on span "Cancel" at bounding box center [426, 106] width 20 height 8
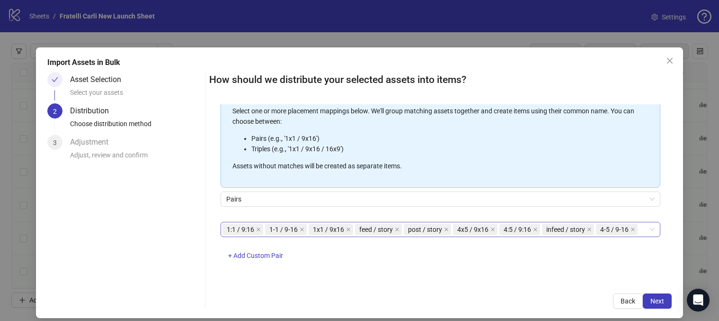
click at [652, 230] on div "1:1 / 9:16 1-1 / 9-16 1x1 / 9x16 feed / story post / story 4x5 / 9x16 4:5 / 9:1…" at bounding box center [441, 229] width 440 height 15
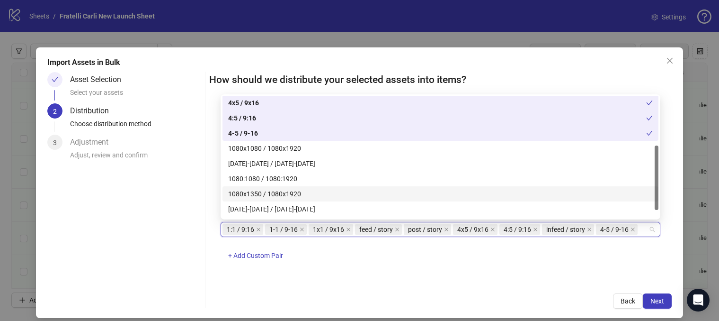
scroll to position [106, 0]
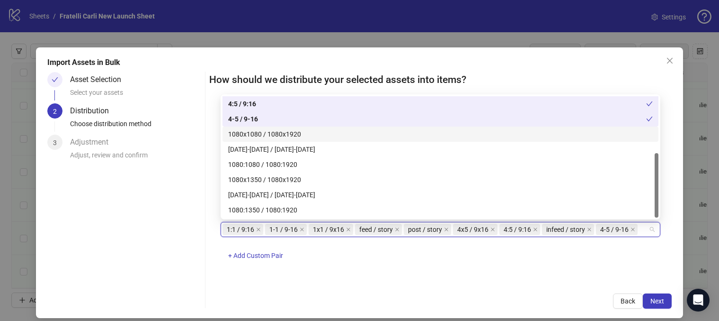
click at [398, 136] on div "1080x1080 / 1080x1920" at bounding box center [440, 134] width 425 height 10
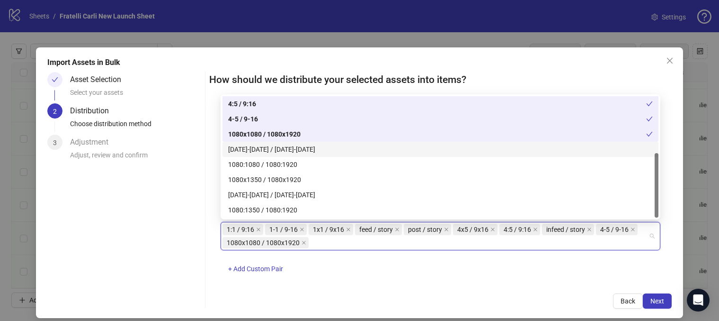
click at [375, 153] on div "[DATE]-[DATE] / [DATE]-[DATE]" at bounding box center [440, 149] width 425 height 10
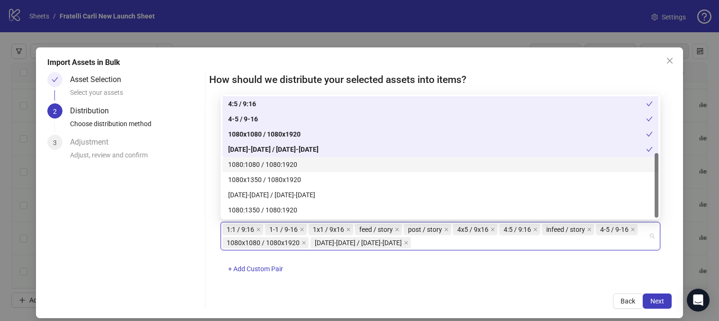
click at [359, 168] on div "1080:1080 / 1080:1920" at bounding box center [440, 164] width 425 height 10
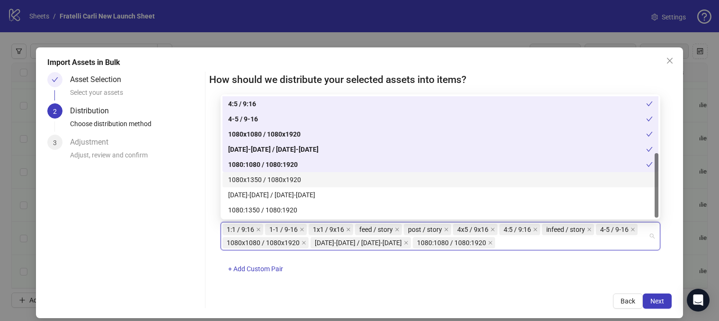
click at [356, 185] on div "1080x1350 / 1080x1920" at bounding box center [441, 179] width 436 height 15
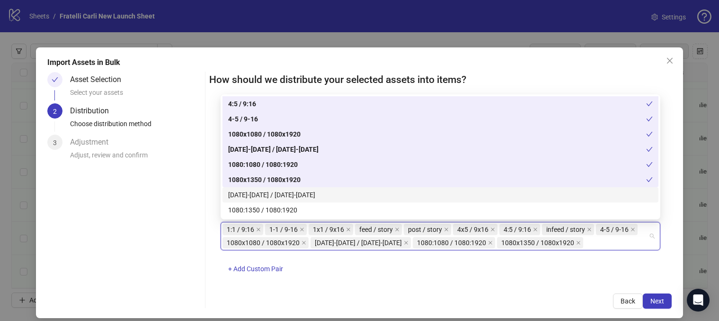
click at [339, 198] on div "[DATE]-[DATE] / [DATE]-[DATE]" at bounding box center [440, 194] width 425 height 10
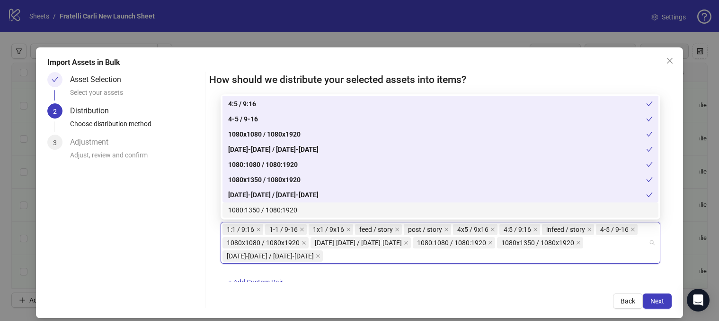
click at [330, 210] on div "1080:1350 / 1080:1920" at bounding box center [440, 210] width 425 height 10
click at [481, 296] on div "Back Next" at bounding box center [440, 300] width 463 height 15
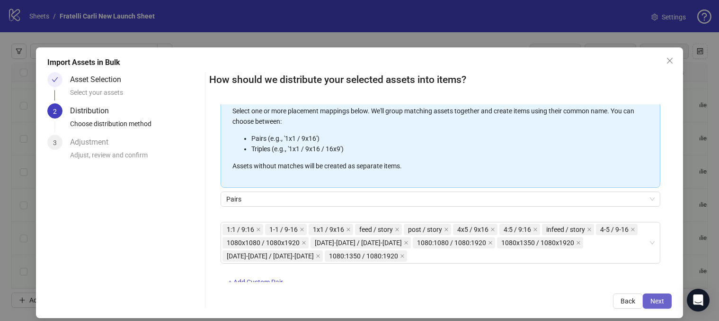
click at [652, 297] on span "Next" at bounding box center [658, 301] width 14 height 8
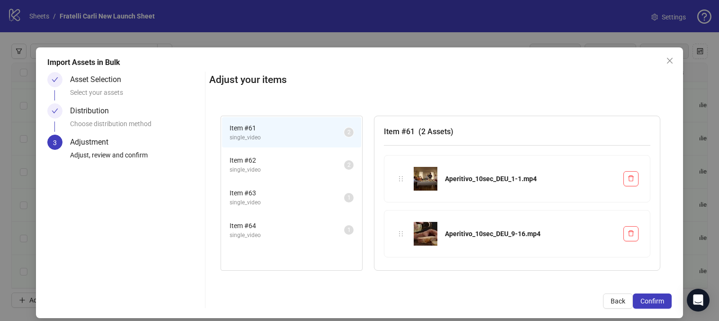
click at [314, 162] on span "Item # 62" at bounding box center [287, 160] width 115 height 10
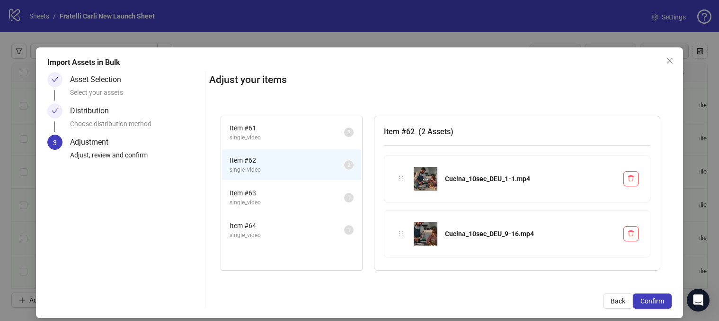
click at [297, 196] on span "Item # 63" at bounding box center [287, 193] width 115 height 10
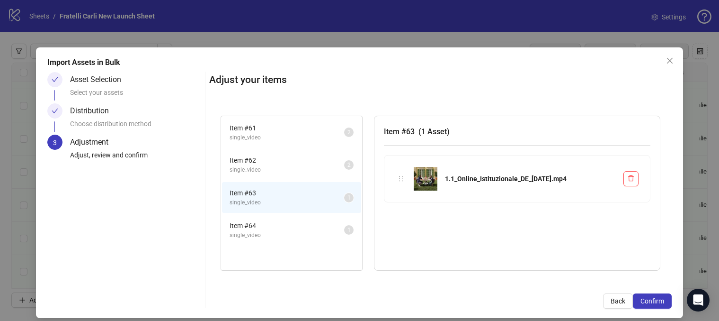
click at [290, 221] on span "Item # 64" at bounding box center [287, 225] width 115 height 10
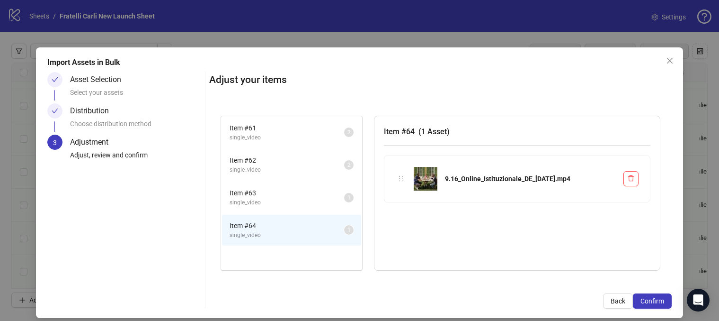
click at [290, 203] on span "single_video" at bounding box center [287, 202] width 115 height 9
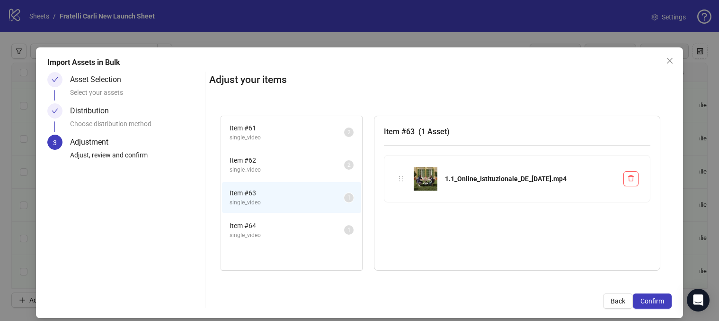
click at [293, 231] on span "single_video" at bounding box center [287, 235] width 115 height 9
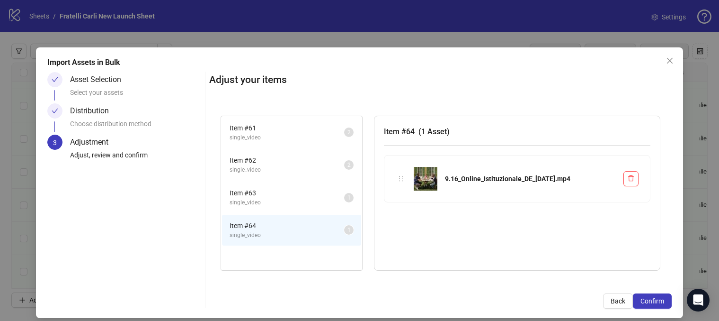
click at [286, 204] on span "single_video" at bounding box center [287, 202] width 115 height 9
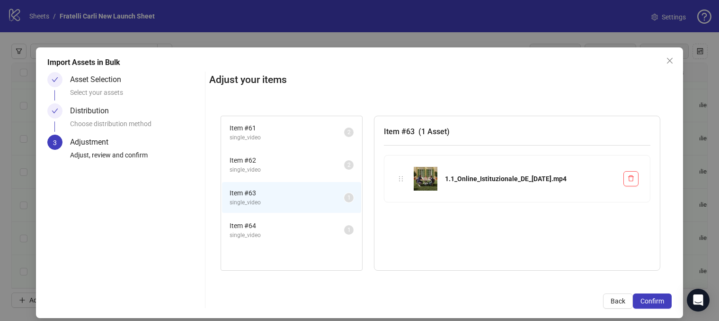
click at [289, 229] on span "Item # 64" at bounding box center [287, 225] width 115 height 10
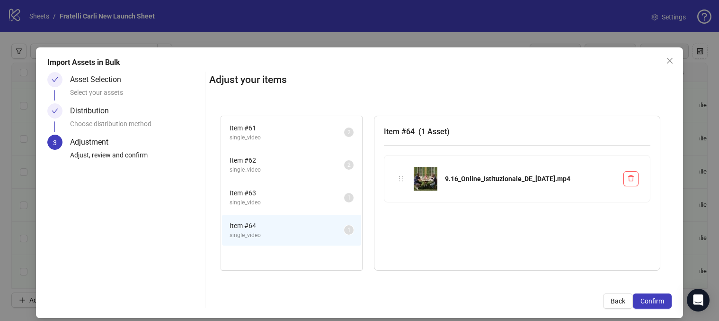
click at [428, 178] on img at bounding box center [426, 179] width 24 height 24
click at [401, 177] on icon "holder" at bounding box center [401, 178] width 7 height 7
click at [313, 167] on span "single_video" at bounding box center [287, 169] width 115 height 9
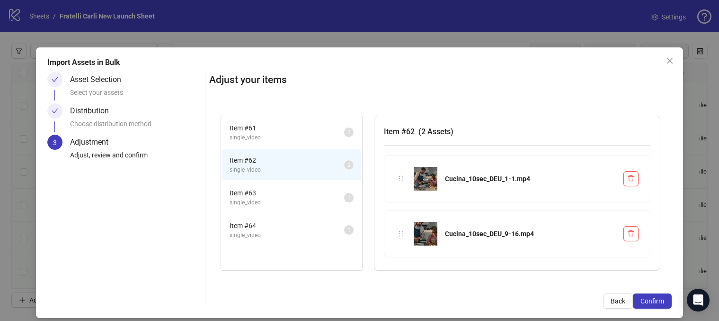
click at [311, 137] on span "single_video" at bounding box center [287, 137] width 115 height 9
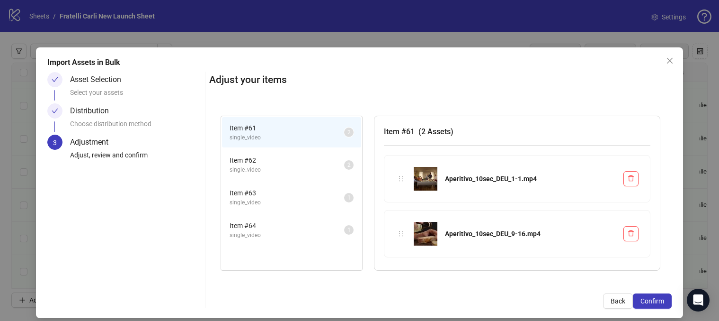
click at [314, 160] on span "Item # 62" at bounding box center [287, 160] width 115 height 10
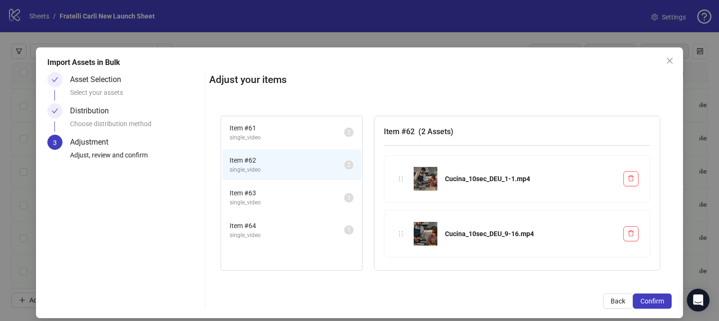
click at [316, 188] on span "Item # 63" at bounding box center [287, 193] width 115 height 10
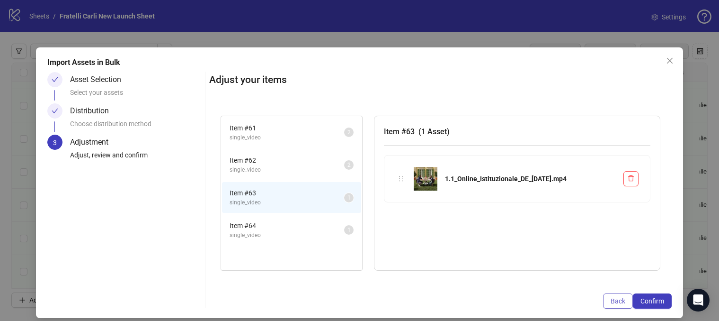
click at [613, 300] on span "Back" at bounding box center [618, 301] width 15 height 8
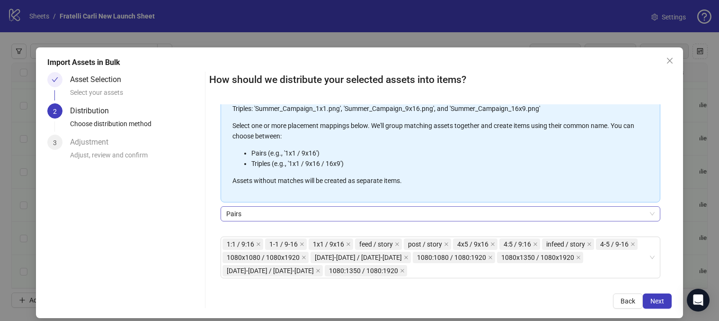
scroll to position [137, 0]
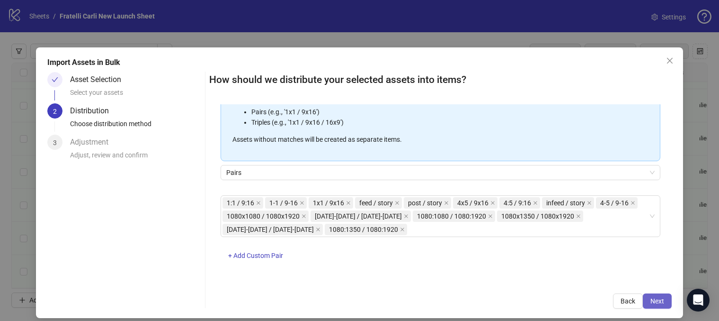
click at [649, 301] on button "Next" at bounding box center [657, 300] width 29 height 15
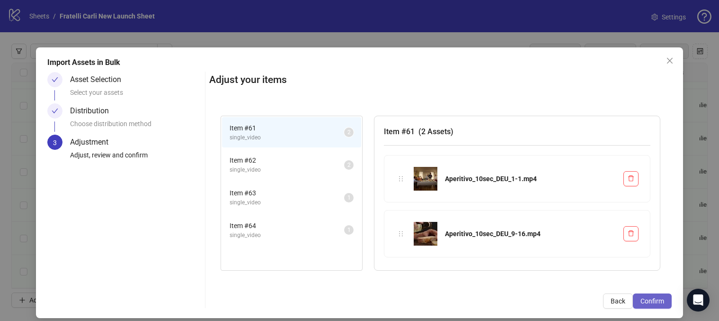
click at [654, 301] on span "Confirm" at bounding box center [653, 301] width 24 height 8
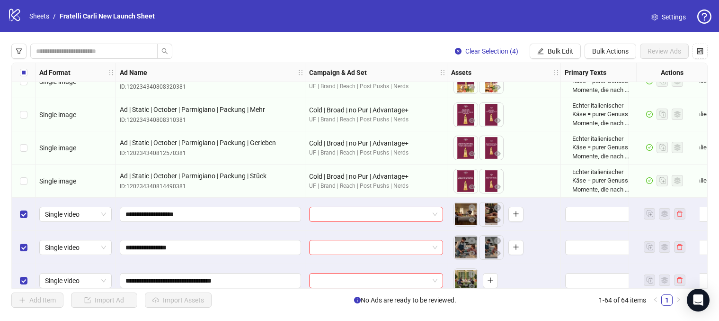
scroll to position [1919, 0]
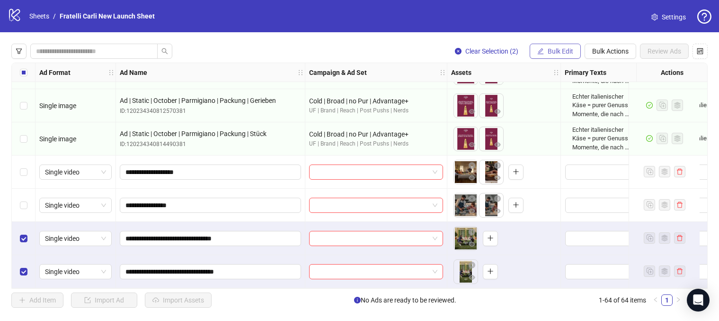
click at [567, 51] on span "Bulk Edit" at bounding box center [561, 51] width 26 height 8
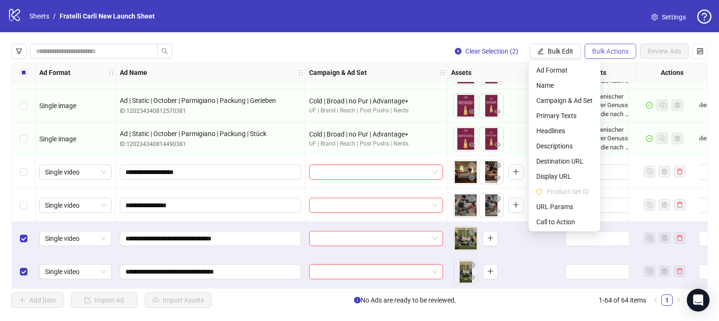
click at [624, 48] on span "Bulk Actions" at bounding box center [610, 51] width 36 height 8
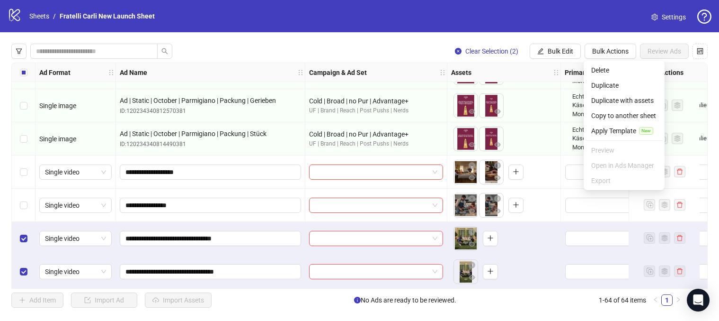
click at [565, 31] on div "logo/logo-mobile Sheets / Fratelli Carli New Launch Sheet Settings" at bounding box center [359, 16] width 719 height 32
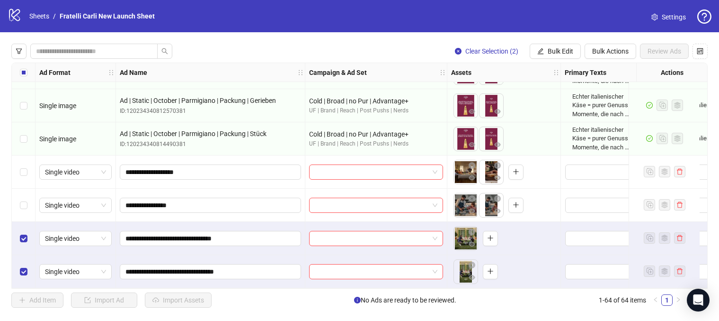
click at [449, 304] on span "No Ads are ready to be reviewed." at bounding box center [405, 300] width 102 height 10
click at [493, 235] on icon "plus" at bounding box center [490, 237] width 7 height 7
click at [491, 238] on icon "plus" at bounding box center [490, 237] width 7 height 7
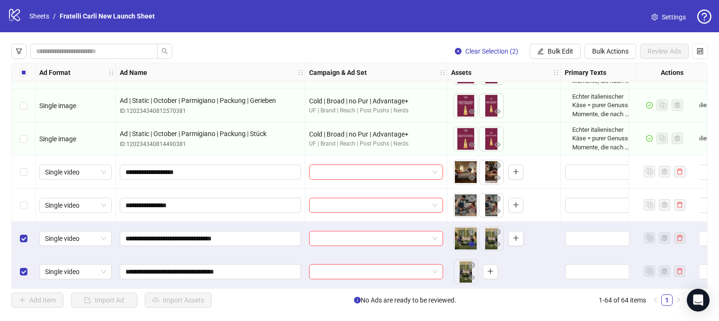
click at [469, 241] on icon "eye" at bounding box center [472, 244] width 7 height 7
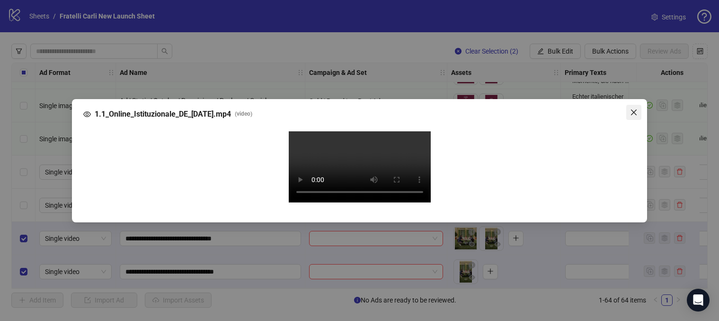
click at [634, 109] on icon "close" at bounding box center [634, 112] width 6 height 6
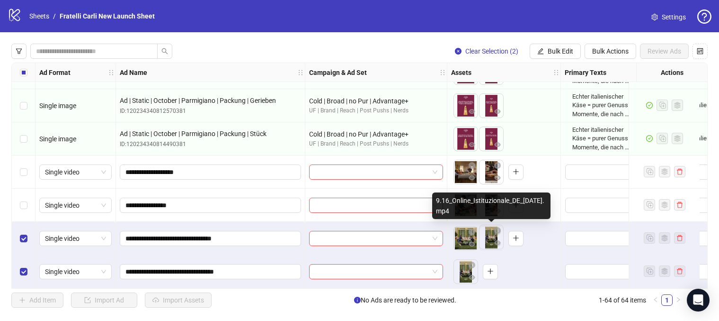
click at [489, 236] on body "logo/logo-mobile Sheets / Fratelli Carli New Launch Sheet Settings Clear Select…" at bounding box center [359, 160] width 719 height 321
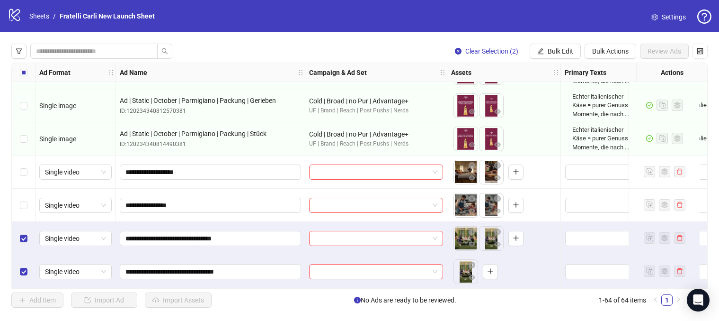
click at [542, 237] on div "To pick up a draggable item, press the space bar. While dragging, use the arrow…" at bounding box center [504, 238] width 106 height 29
click at [517, 238] on icon "plus" at bounding box center [516, 237] width 7 height 7
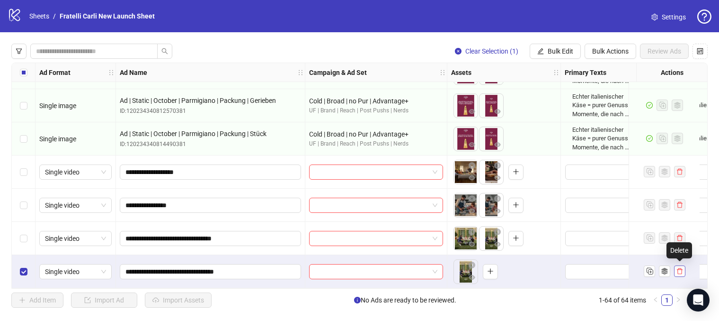
click at [682, 270] on icon "delete" at bounding box center [680, 271] width 7 height 7
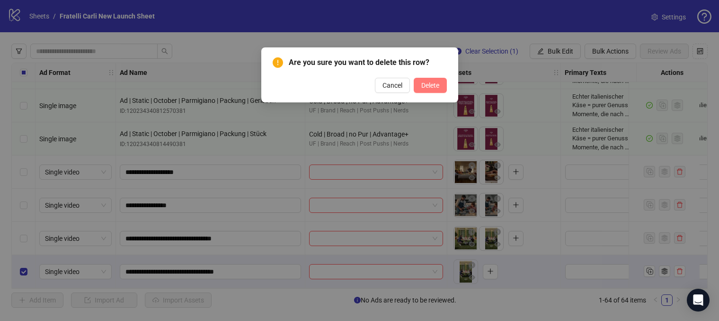
click at [425, 89] on button "Delete" at bounding box center [430, 85] width 33 height 15
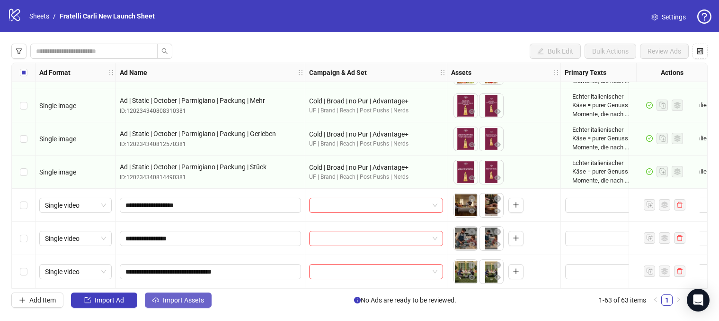
click at [191, 301] on span "Import Assets" at bounding box center [183, 300] width 41 height 8
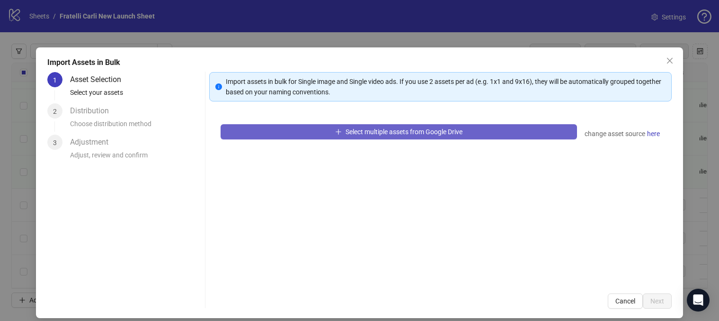
click at [432, 132] on span "Select multiple assets from Google Drive" at bounding box center [404, 132] width 117 height 8
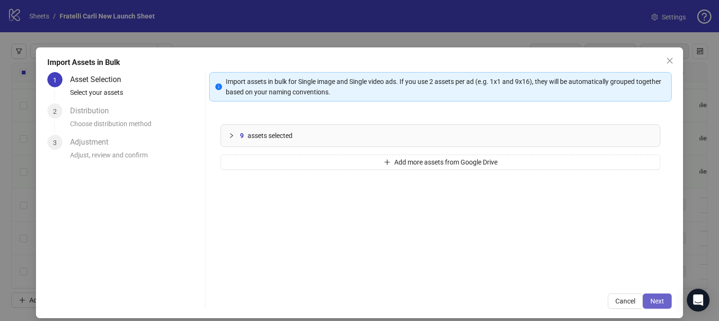
click at [659, 300] on span "Next" at bounding box center [658, 301] width 14 height 8
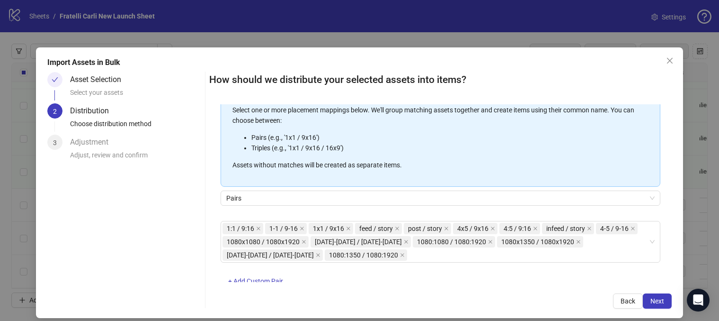
scroll to position [122, 0]
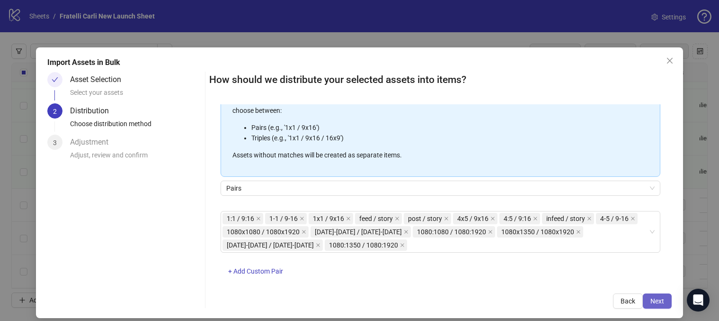
click at [653, 296] on button "Next" at bounding box center [657, 300] width 29 height 15
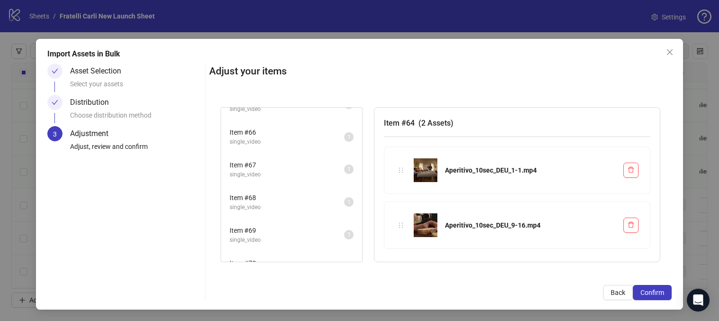
scroll to position [0, 0]
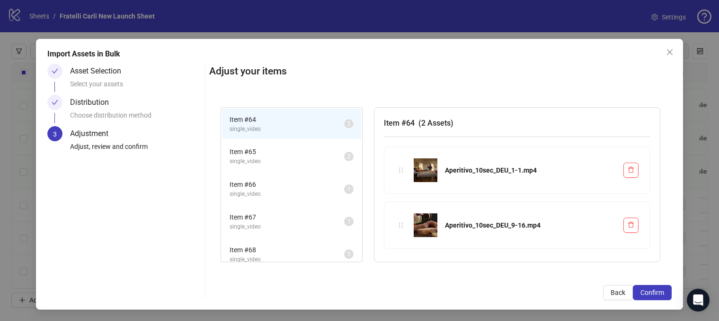
click at [291, 152] on span "Item # 65" at bounding box center [287, 151] width 115 height 10
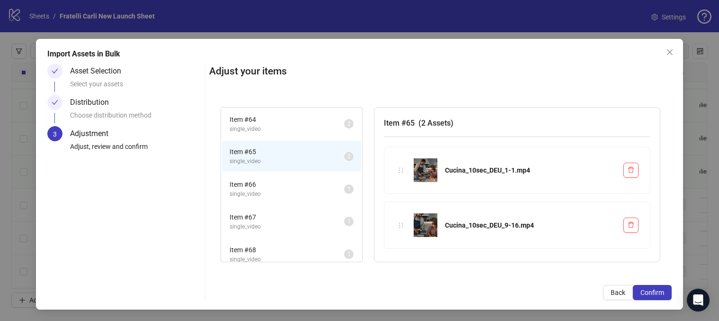
click at [286, 185] on span "Item # 66" at bounding box center [287, 184] width 115 height 10
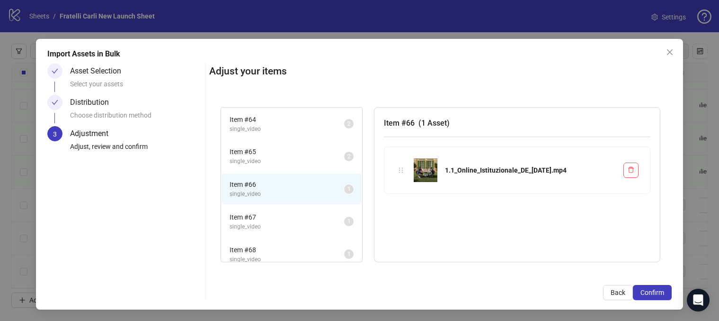
click at [278, 207] on li "Item # 67 single_video 1" at bounding box center [291, 221] width 139 height 31
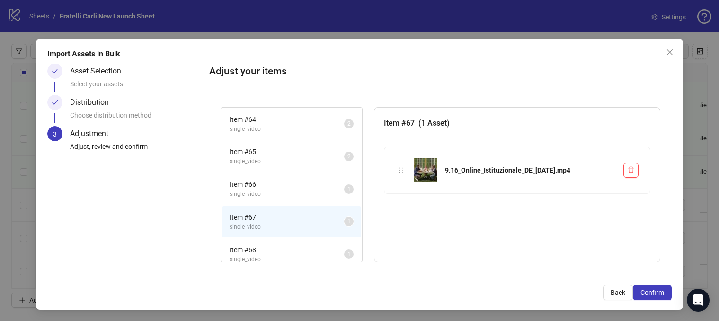
click at [270, 242] on li "Item # 68 single_video 1" at bounding box center [291, 254] width 139 height 31
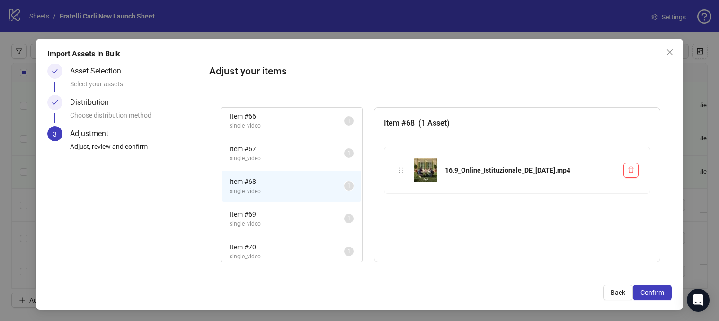
scroll to position [67, 0]
click at [622, 291] on span "Back" at bounding box center [618, 292] width 15 height 8
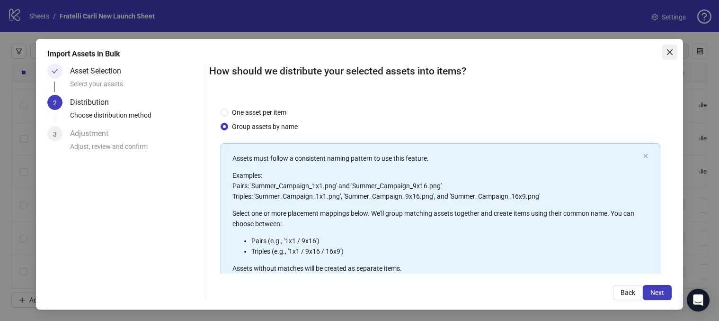
click at [672, 51] on icon "close" at bounding box center [670, 52] width 8 height 8
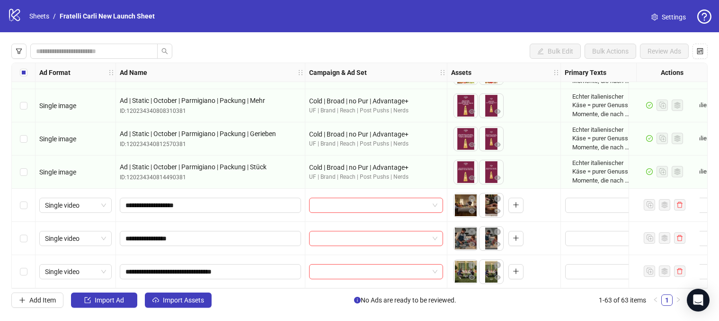
click at [362, 45] on div "Bulk Edit Bulk Actions Review Ads" at bounding box center [359, 51] width 697 height 15
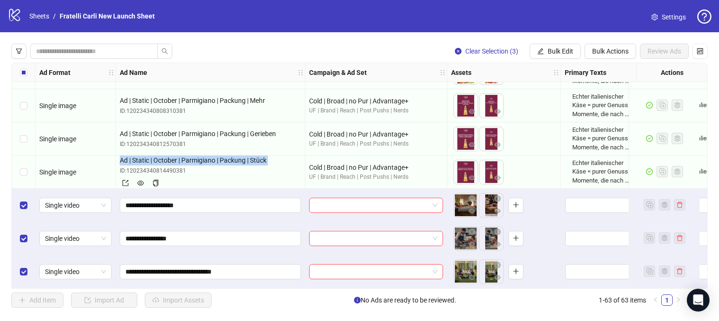
drag, startPoint x: 268, startPoint y: 158, endPoint x: 120, endPoint y: 158, distance: 148.2
click at [120, 158] on span "Ad | Static | October | Parmigiano | Packung | Stück" at bounding box center [210, 160] width 181 height 10
copy span "Ad | Static | October | Parmigiano | Packung | Stück"
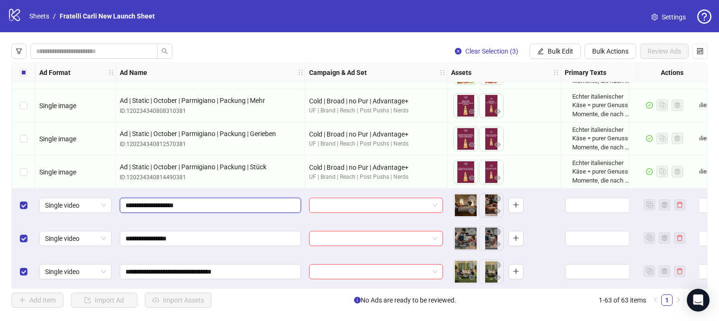
click at [126, 203] on input "**********" at bounding box center [210, 205] width 168 height 10
paste input "**********"
click at [147, 202] on input "**********" at bounding box center [210, 205] width 168 height 10
click at [211, 200] on input "**********" at bounding box center [210, 205] width 168 height 10
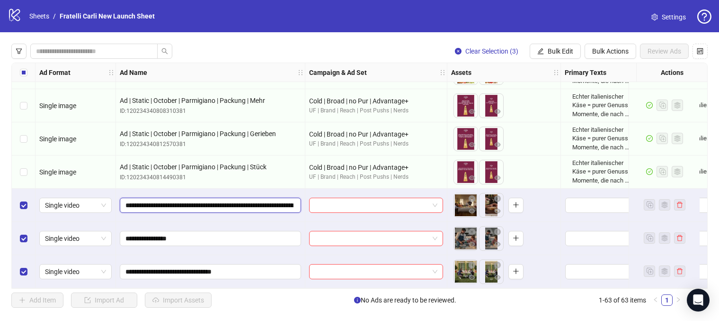
click at [211, 200] on input "**********" at bounding box center [210, 205] width 168 height 10
drag, startPoint x: 273, startPoint y: 203, endPoint x: 227, endPoint y: 201, distance: 46.0
click at [227, 201] on input "**********" at bounding box center [210, 205] width 168 height 10
drag, startPoint x: 219, startPoint y: 202, endPoint x: 226, endPoint y: 201, distance: 7.6
click at [226, 201] on input "**********" at bounding box center [210, 205] width 168 height 10
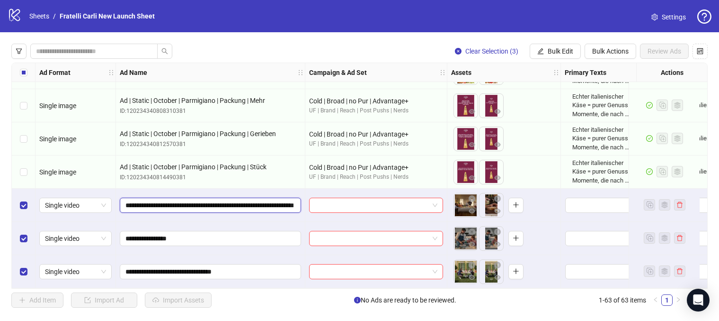
click at [226, 201] on input "**********" at bounding box center [210, 205] width 168 height 10
drag, startPoint x: 243, startPoint y: 197, endPoint x: 305, endPoint y: 202, distance: 62.7
click at [278, 202] on input "**********" at bounding box center [210, 205] width 168 height 10
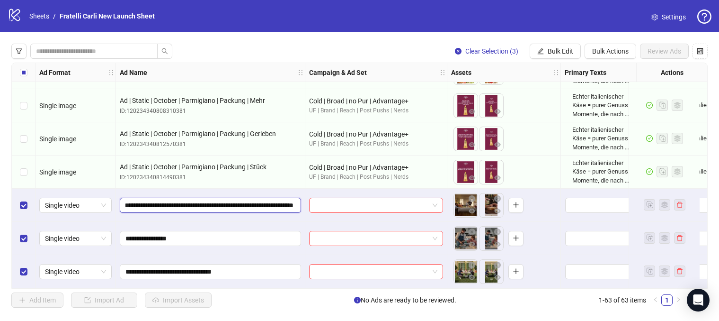
drag, startPoint x: 181, startPoint y: 202, endPoint x: 206, endPoint y: 203, distance: 25.1
click at [206, 203] on input "**********" at bounding box center [210, 205] width 168 height 10
drag, startPoint x: 226, startPoint y: 201, endPoint x: 316, endPoint y: 206, distance: 89.7
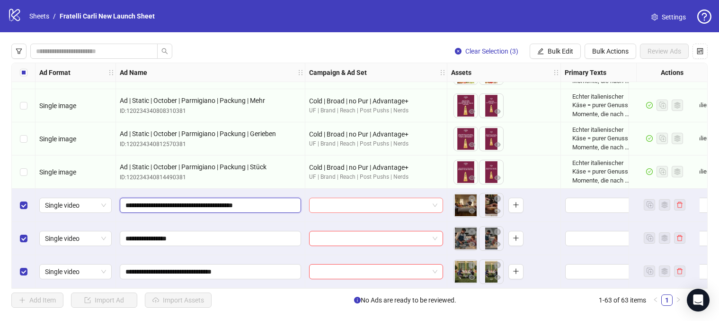
scroll to position [0, 0]
type input "**********"
drag, startPoint x: 288, startPoint y: 200, endPoint x: 114, endPoint y: 195, distance: 174.3
drag, startPoint x: 191, startPoint y: 235, endPoint x: 98, endPoint y: 235, distance: 93.3
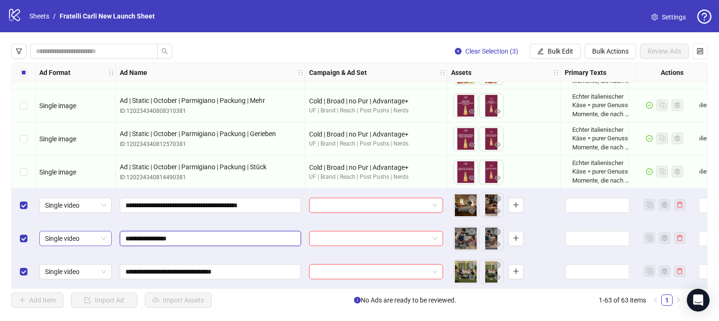
paste input "**********"
click at [201, 235] on input "**********" at bounding box center [210, 238] width 168 height 10
type input "**********"
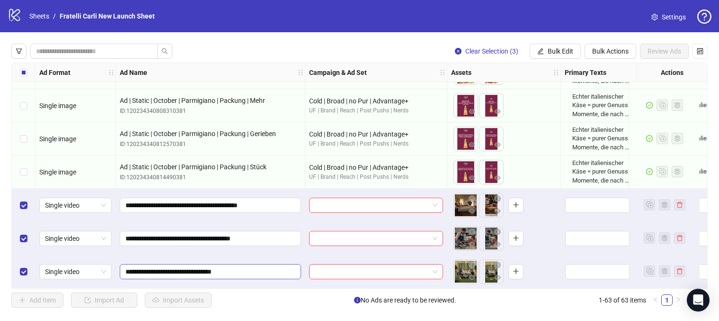
click at [123, 268] on span "**********" at bounding box center [210, 271] width 181 height 15
click at [126, 267] on input "**********" at bounding box center [210, 271] width 168 height 10
paste input "**********"
drag, startPoint x: 271, startPoint y: 268, endPoint x: 253, endPoint y: 272, distance: 19.0
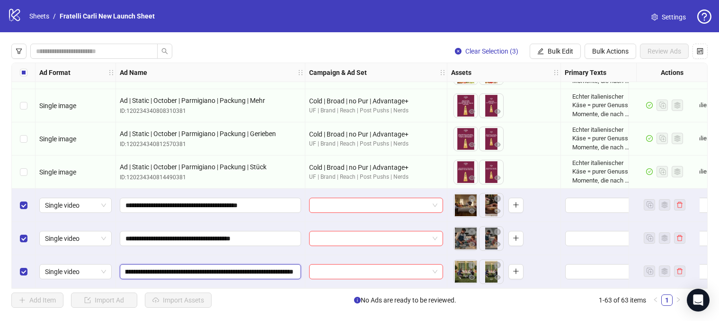
click at [253, 272] on input "**********" at bounding box center [210, 271] width 168 height 10
click at [155, 271] on input "**********" at bounding box center [210, 271] width 168 height 10
click at [136, 268] on input "**********" at bounding box center [210, 271] width 168 height 10
paste input "**********"
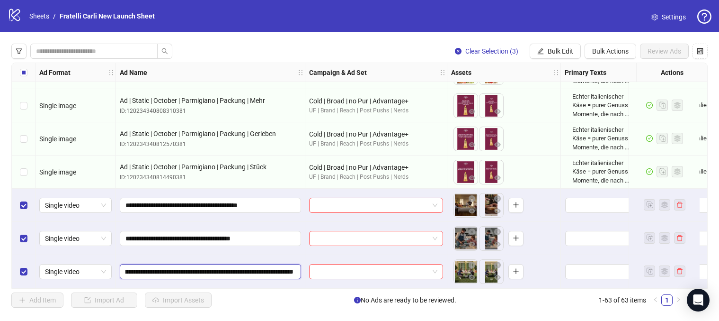
type input "**********"
drag, startPoint x: 185, startPoint y: 269, endPoint x: 103, endPoint y: 269, distance: 82.4
drag, startPoint x: 289, startPoint y: 268, endPoint x: 346, endPoint y: 269, distance: 56.8
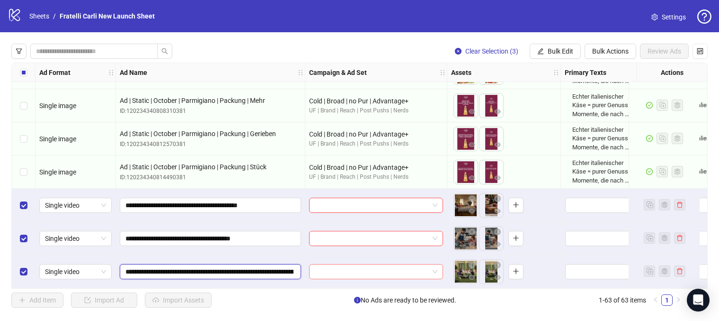
drag, startPoint x: 258, startPoint y: 265, endPoint x: 348, endPoint y: 270, distance: 90.6
click at [190, 268] on input "**********" at bounding box center [210, 271] width 168 height 10
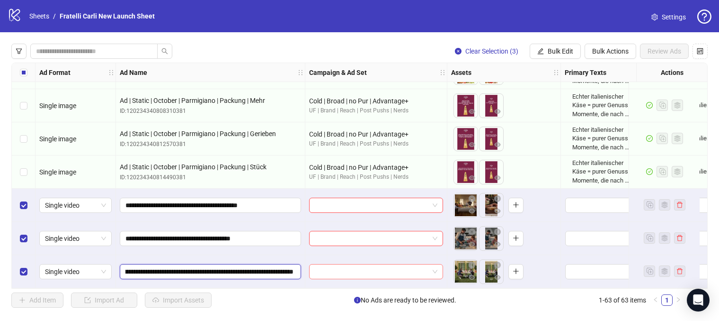
drag, startPoint x: 182, startPoint y: 268, endPoint x: 321, endPoint y: 270, distance: 138.8
type input "**********"
click at [287, 222] on div "**********" at bounding box center [210, 238] width 189 height 33
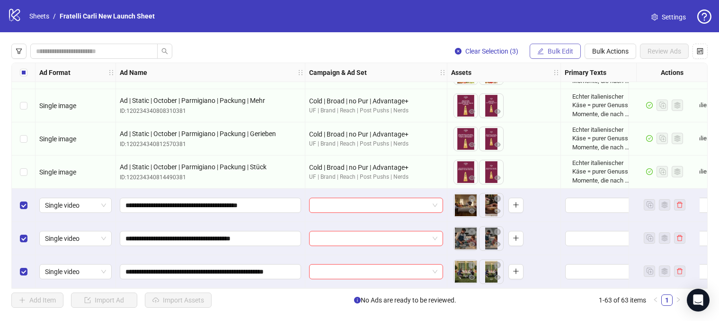
click at [559, 49] on span "Bulk Edit" at bounding box center [561, 51] width 26 height 8
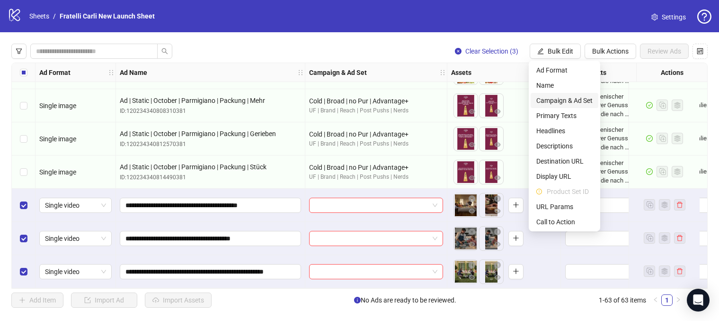
click at [566, 99] on span "Campaign & Ad Set" at bounding box center [565, 100] width 56 height 10
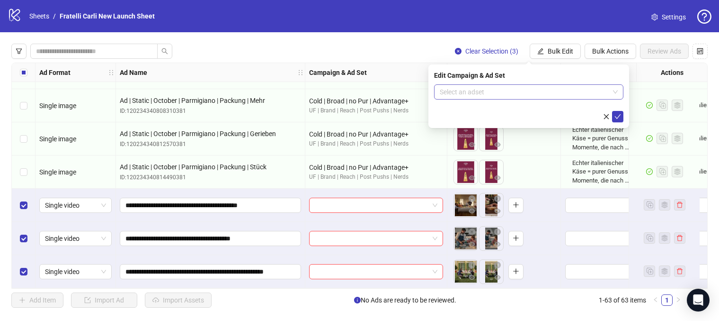
click at [533, 94] on input "search" at bounding box center [525, 92] width 170 height 14
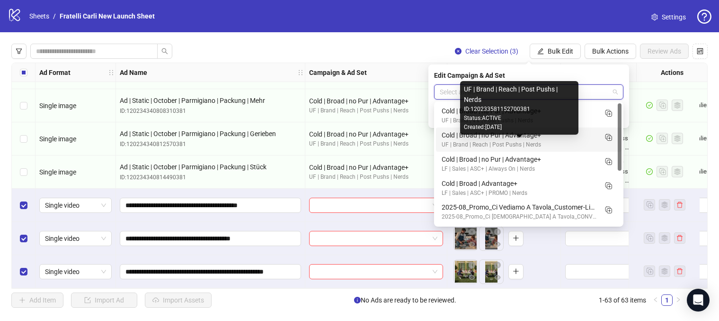
click at [576, 144] on div "UF | Brand | Reach | Post Pushs | Nerds" at bounding box center [519, 144] width 155 height 9
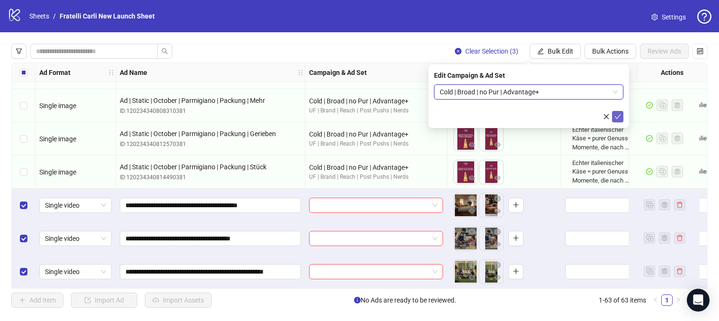
click at [619, 116] on icon "check" at bounding box center [618, 116] width 7 height 7
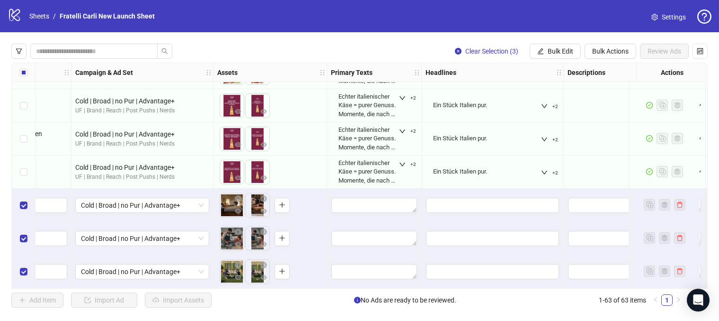
scroll to position [1886, 236]
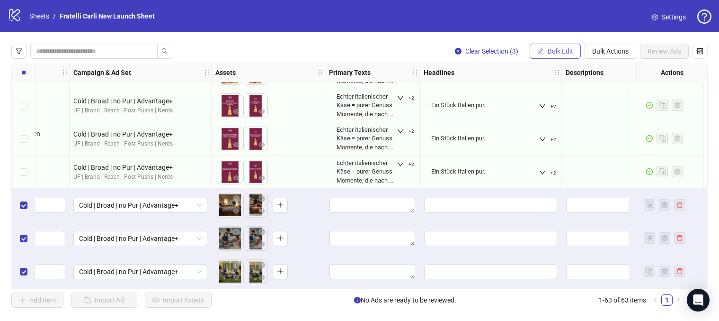
click at [565, 49] on span "Bulk Edit" at bounding box center [561, 51] width 26 height 8
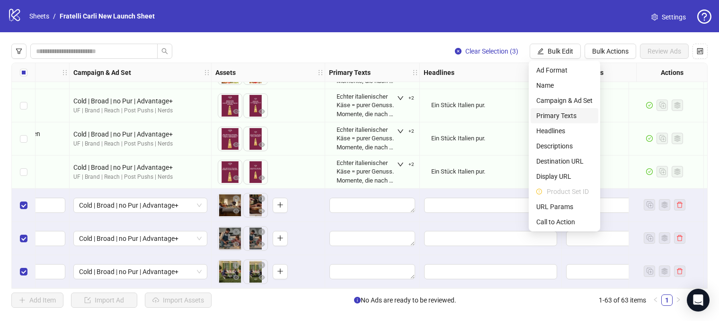
click at [561, 113] on span "Primary Texts" at bounding box center [565, 115] width 56 height 10
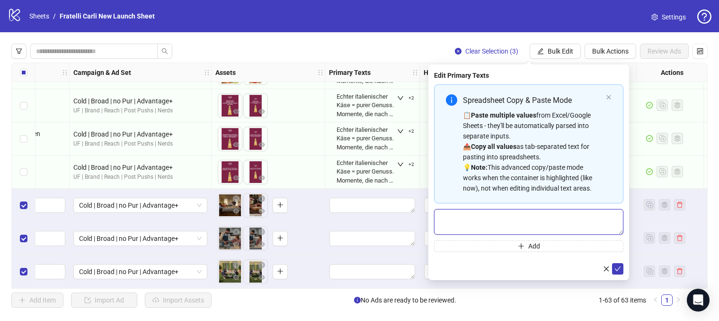
click at [525, 222] on textarea "Multi-text input container - paste or copy values" at bounding box center [528, 222] width 189 height 26
paste textarea "**********"
type textarea "**********"
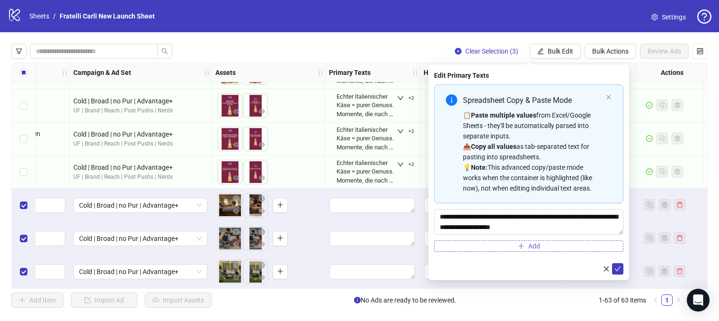
click at [553, 249] on button "Add" at bounding box center [528, 245] width 189 height 11
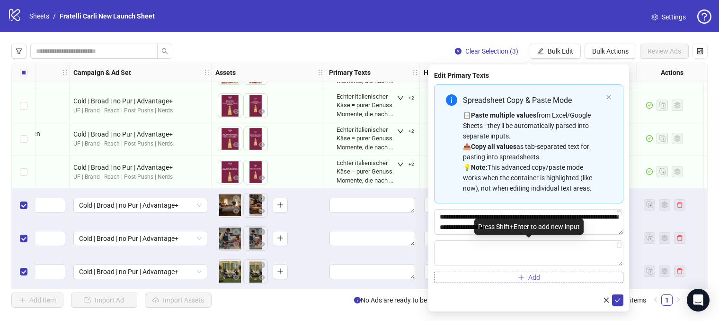
click at [553, 249] on textarea "Multi-text input container - paste or copy values" at bounding box center [528, 253] width 189 height 26
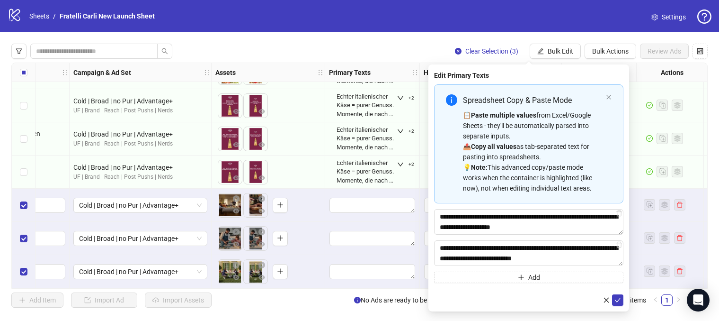
type textarea "**********"
click at [549, 279] on button "Add" at bounding box center [528, 276] width 189 height 11
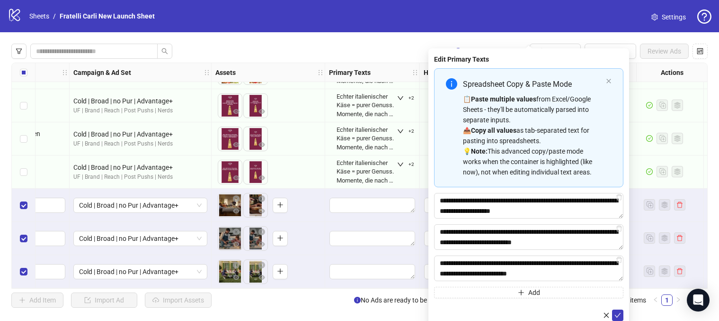
type textarea "**********"
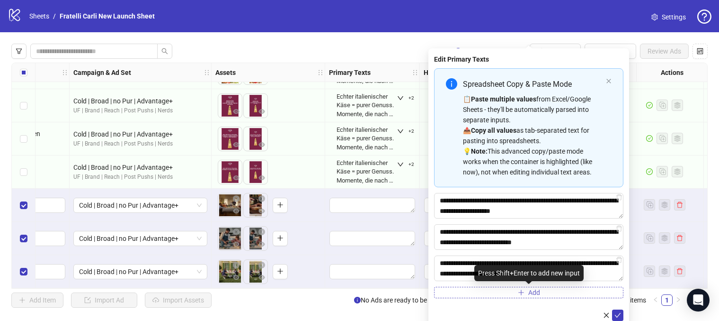
click at [532, 292] on span "Add" at bounding box center [535, 292] width 12 height 8
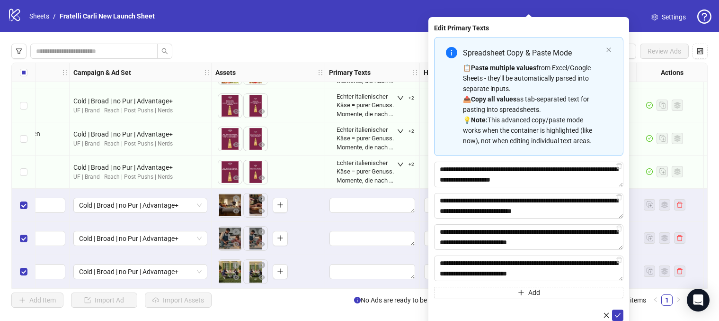
type textarea "**********"
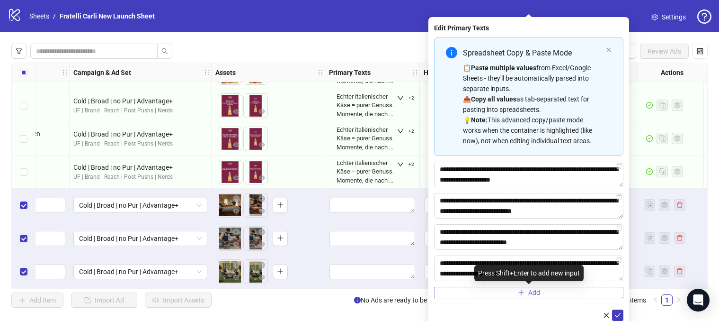
click at [511, 289] on button "Add" at bounding box center [528, 292] width 189 height 11
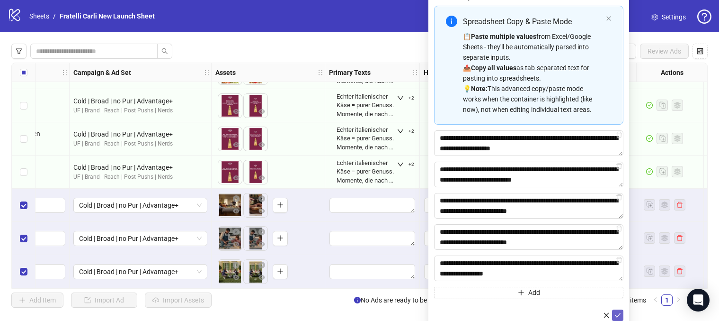
type textarea "**********"
click at [619, 313] on icon "check" at bounding box center [618, 315] width 7 height 7
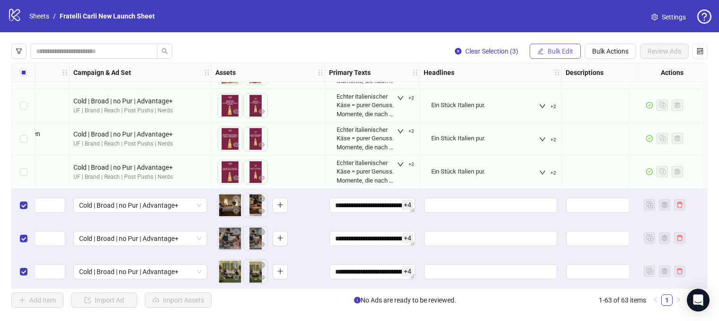
click at [570, 52] on span "Bulk Edit" at bounding box center [561, 51] width 26 height 8
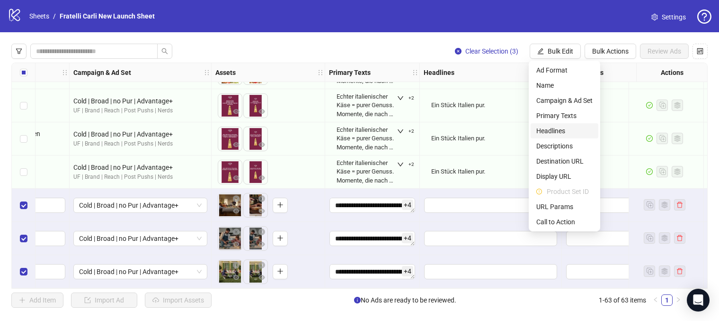
click at [562, 128] on span "Headlines" at bounding box center [565, 131] width 56 height 10
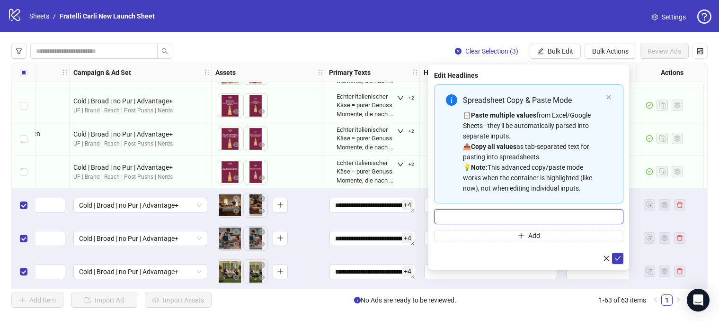
click at [506, 215] on input "Multi-input container - paste or copy values" at bounding box center [528, 216] width 189 height 15
paste input "**********"
type input "**********"
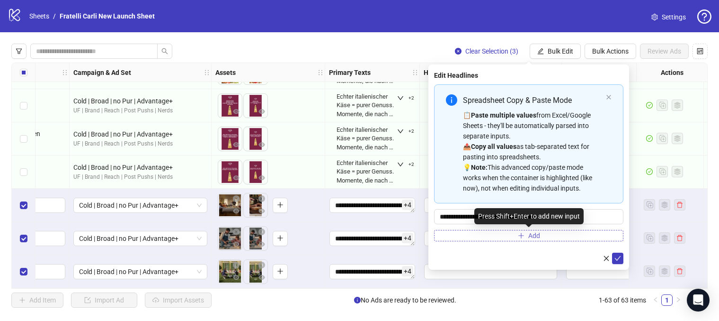
click at [543, 234] on button "Add" at bounding box center [528, 235] width 189 height 11
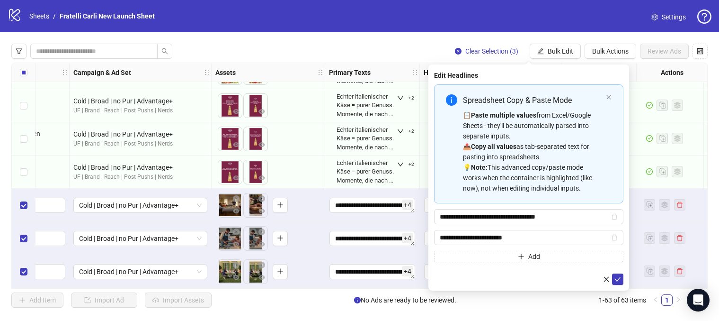
type input "**********"
click at [538, 257] on span "Add" at bounding box center [535, 256] width 12 height 8
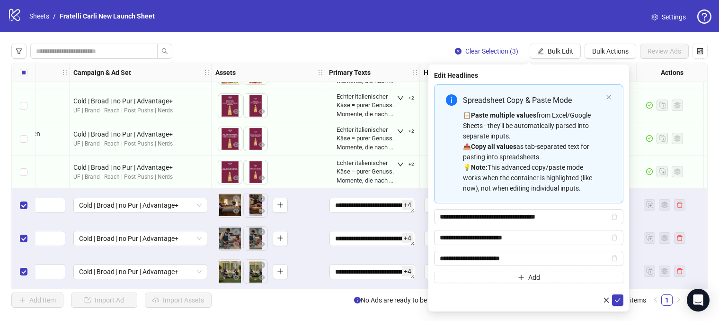
type input "**********"
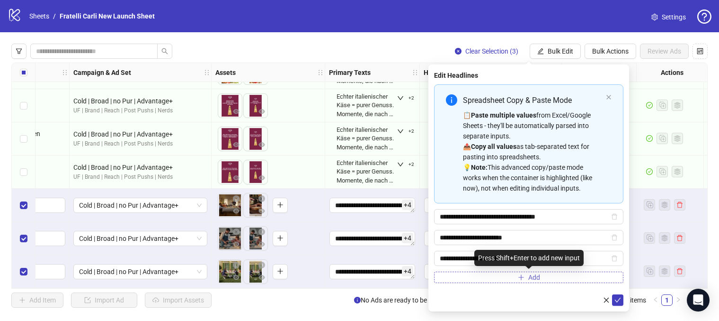
click at [520, 278] on icon "plus" at bounding box center [521, 277] width 7 height 7
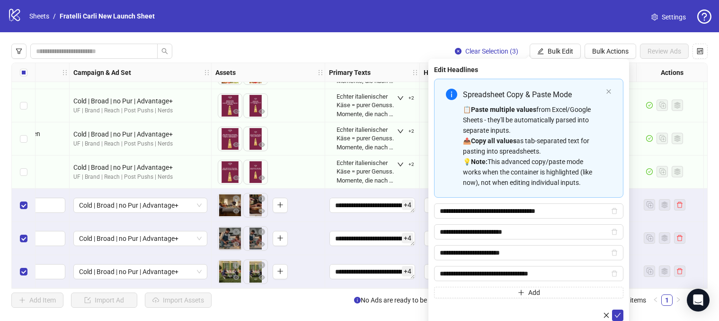
type input "**********"
click at [521, 289] on icon "plus" at bounding box center [521, 292] width 7 height 7
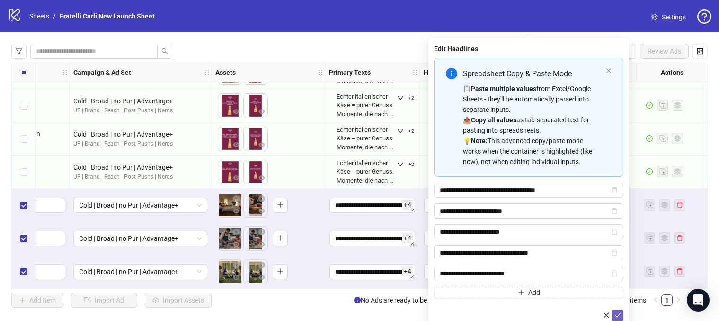
type input "**********"
click at [616, 313] on icon "check" at bounding box center [618, 315] width 7 height 7
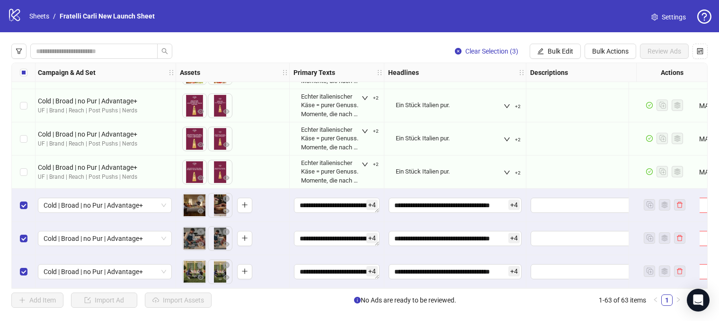
scroll to position [1886, 286]
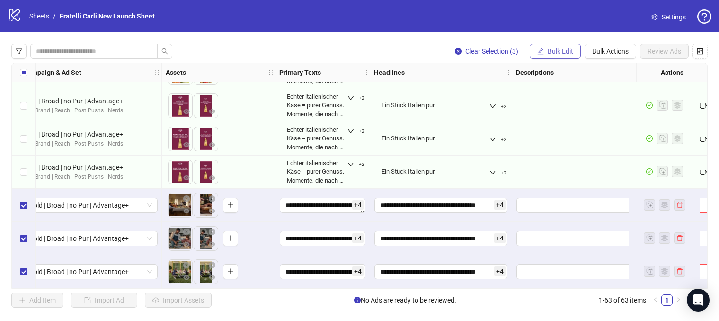
click at [571, 51] on span "Bulk Edit" at bounding box center [561, 51] width 26 height 8
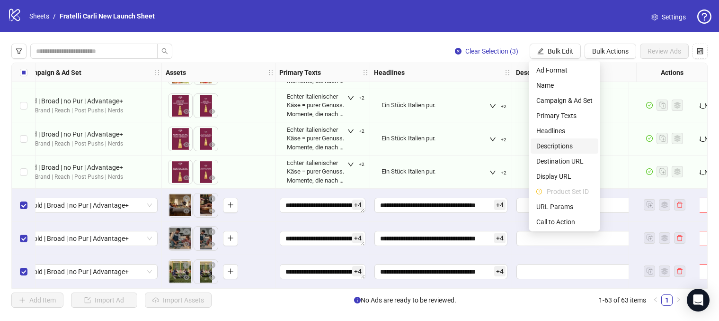
click at [552, 141] on span "Descriptions" at bounding box center [565, 146] width 56 height 10
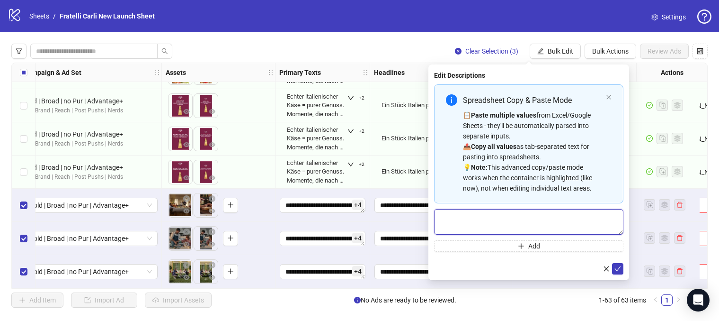
click at [514, 221] on textarea "Multi-text input container - paste or copy values" at bounding box center [528, 222] width 189 height 26
click at [616, 272] on span "submit" at bounding box center [618, 269] width 7 height 8
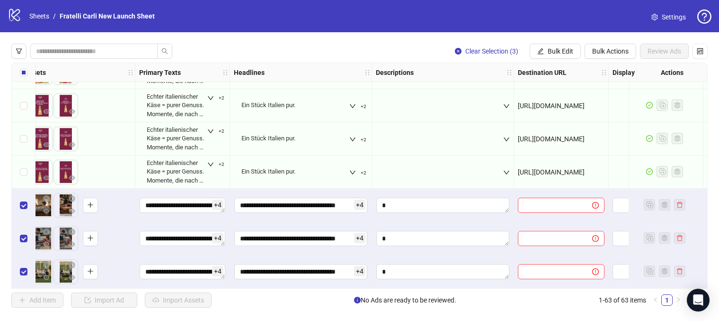
scroll to position [1886, 464]
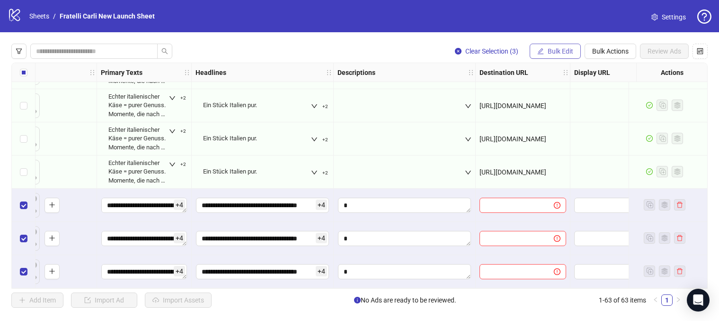
click at [563, 51] on span "Bulk Edit" at bounding box center [561, 51] width 26 height 8
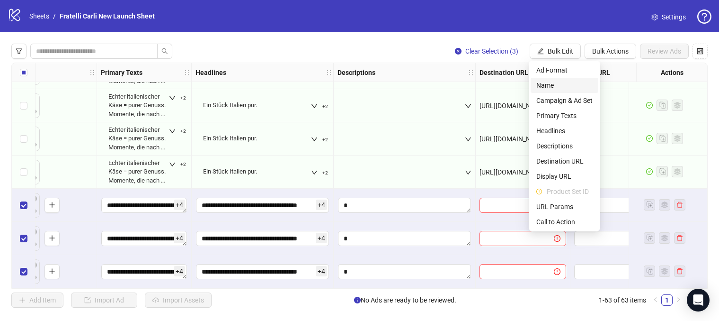
click at [568, 83] on span "Name" at bounding box center [565, 85] width 56 height 10
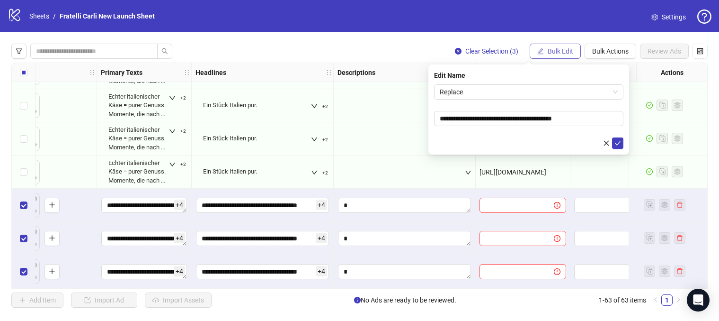
click at [575, 50] on button "Bulk Edit" at bounding box center [555, 51] width 51 height 15
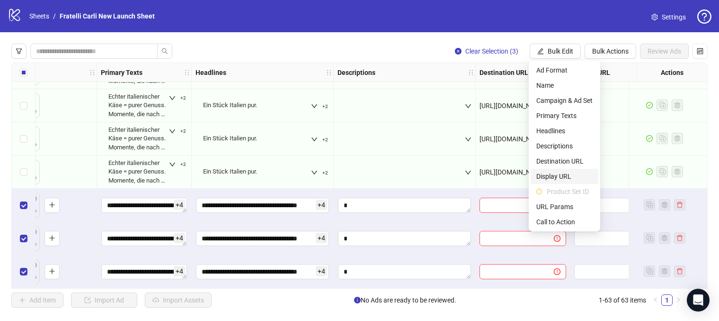
click at [565, 174] on span "Display URL" at bounding box center [565, 176] width 56 height 10
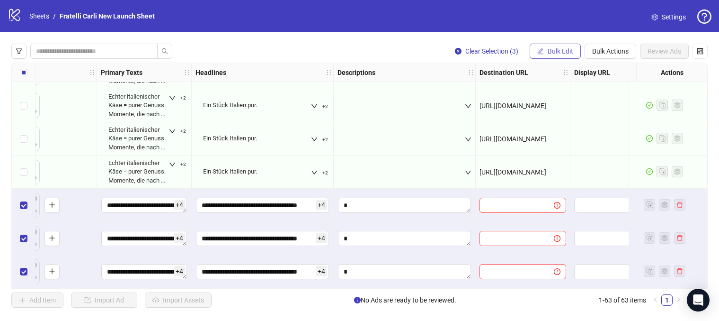
click at [566, 46] on button "Bulk Edit" at bounding box center [555, 51] width 51 height 15
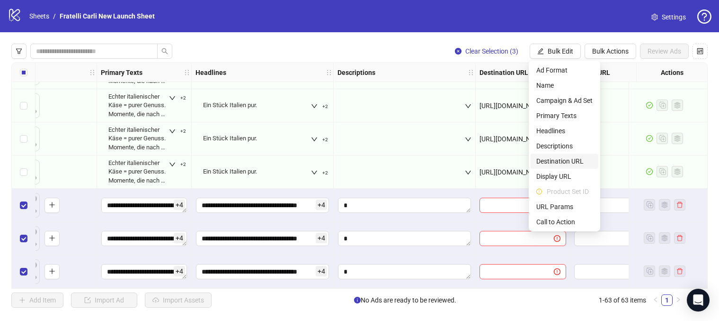
click at [563, 160] on span "Destination URL" at bounding box center [565, 161] width 56 height 10
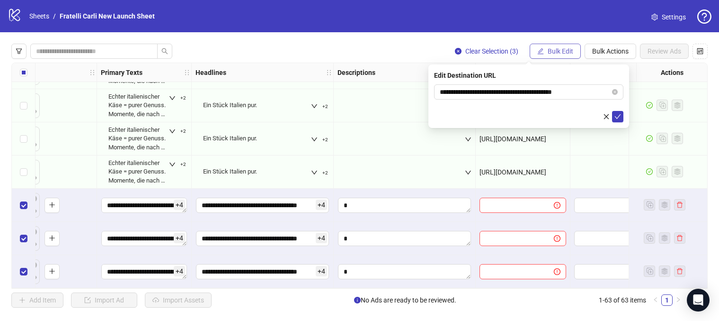
click at [561, 49] on span "Bulk Edit" at bounding box center [561, 51] width 26 height 8
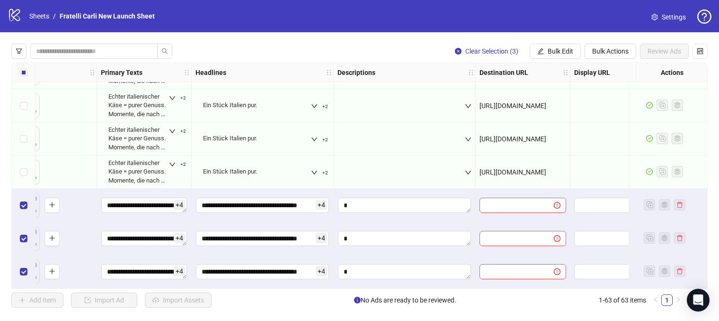
click at [473, 194] on div at bounding box center [405, 204] width 142 height 33
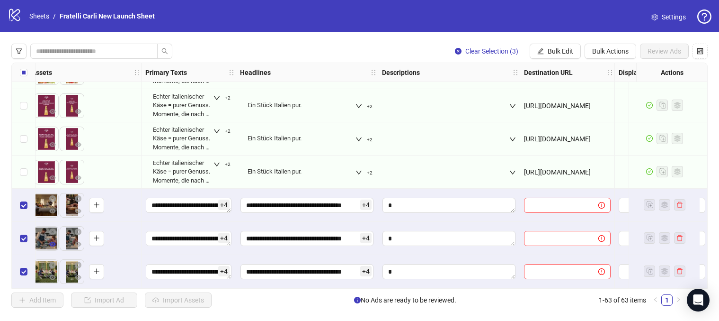
scroll to position [1886, 493]
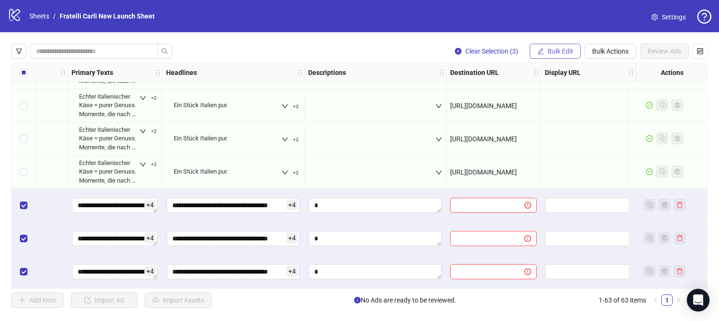
click at [568, 48] on span "Bulk Edit" at bounding box center [561, 51] width 26 height 8
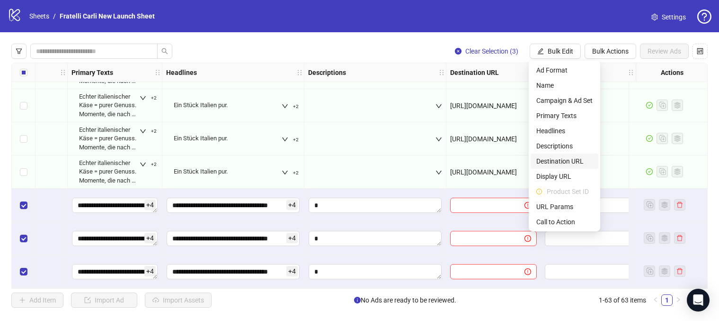
click at [573, 161] on span "Destination URL" at bounding box center [565, 161] width 56 height 10
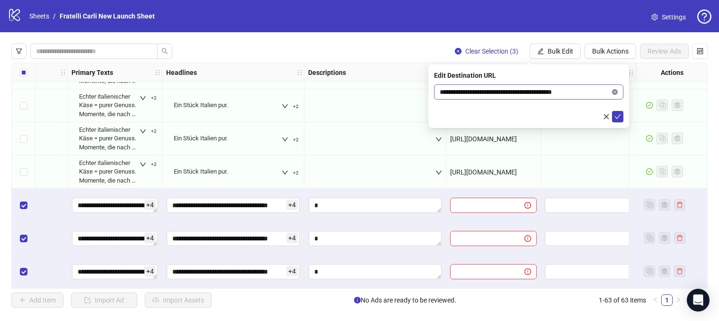
click at [615, 91] on icon "close-circle" at bounding box center [615, 92] width 6 height 6
paste input "**********"
type input "**********"
click at [618, 116] on icon "check" at bounding box center [618, 116] width 7 height 7
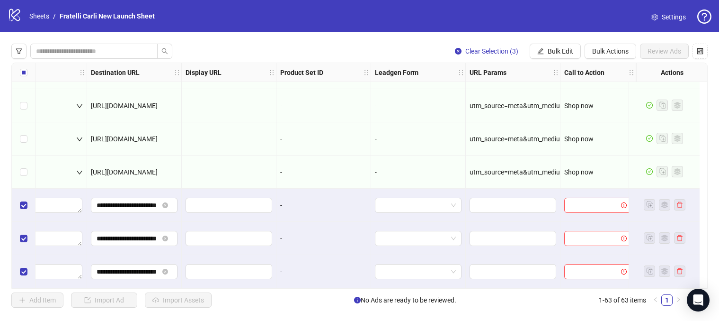
scroll to position [1886, 861]
click at [569, 53] on span "Bulk Edit" at bounding box center [561, 51] width 26 height 8
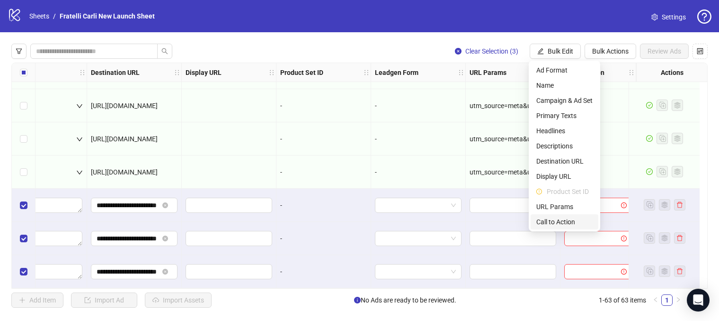
click at [566, 220] on span "Call to Action" at bounding box center [565, 221] width 56 height 10
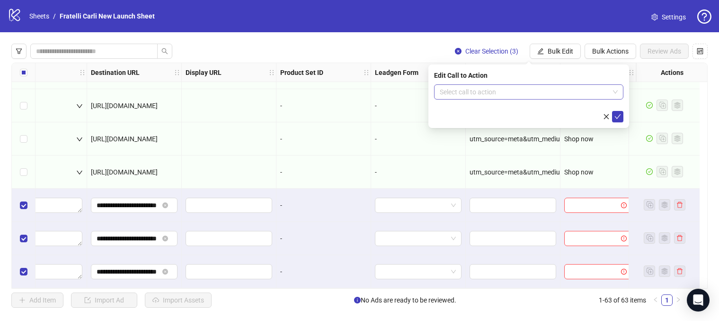
click at [592, 86] on input "search" at bounding box center [525, 92] width 170 height 14
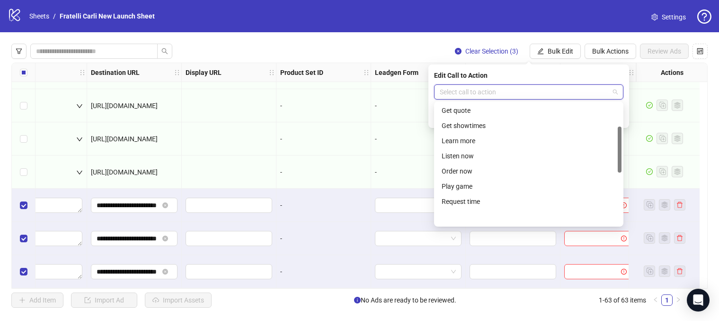
scroll to position [107, 0]
click at [489, 170] on div "Order now" at bounding box center [529, 170] width 174 height 10
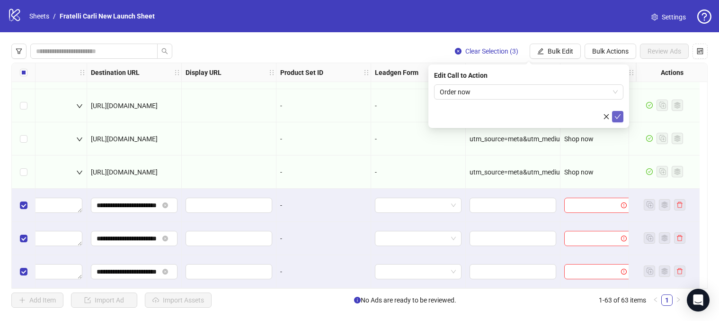
click at [619, 116] on icon "check" at bounding box center [618, 116] width 6 height 5
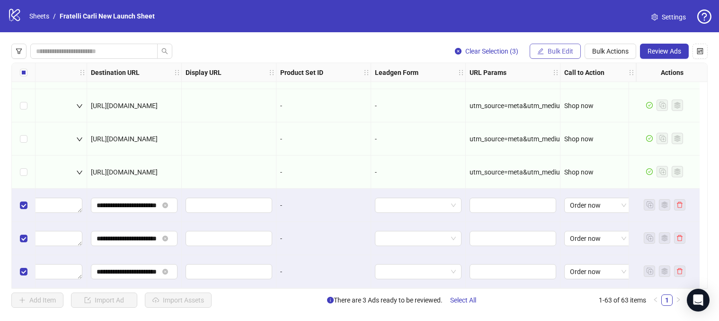
click at [559, 49] on span "Bulk Edit" at bounding box center [561, 51] width 26 height 8
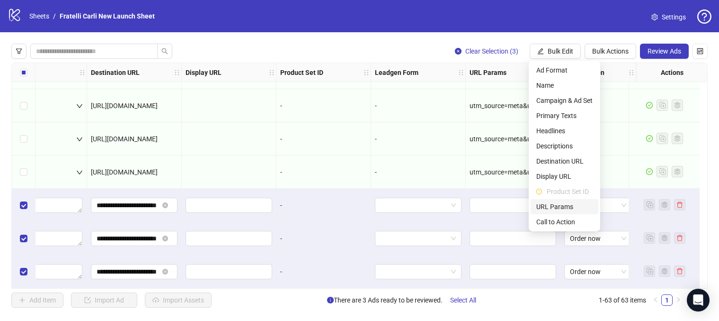
click at [556, 204] on span "URL Params" at bounding box center [565, 206] width 56 height 10
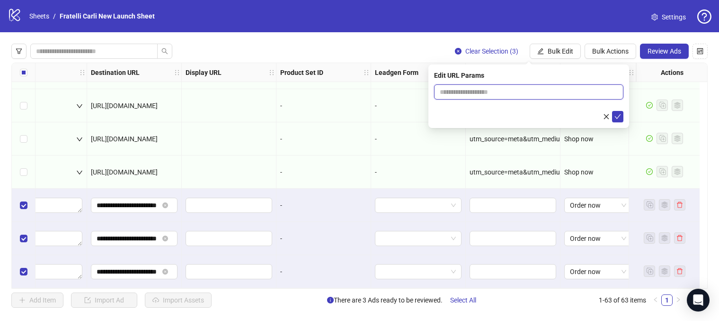
click at [537, 93] on input "text" at bounding box center [528, 91] width 189 height 15
paste input "**********"
type input "**********"
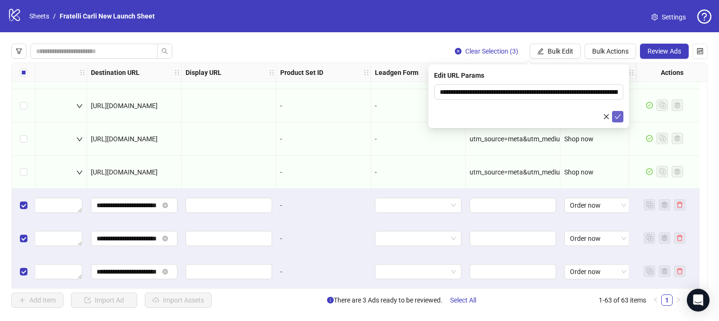
click at [619, 116] on icon "check" at bounding box center [618, 116] width 6 height 5
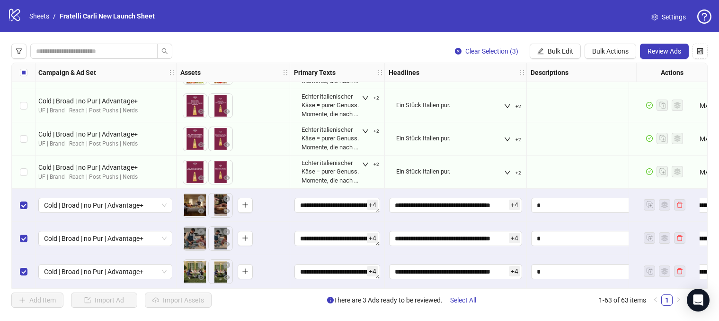
scroll to position [1886, 0]
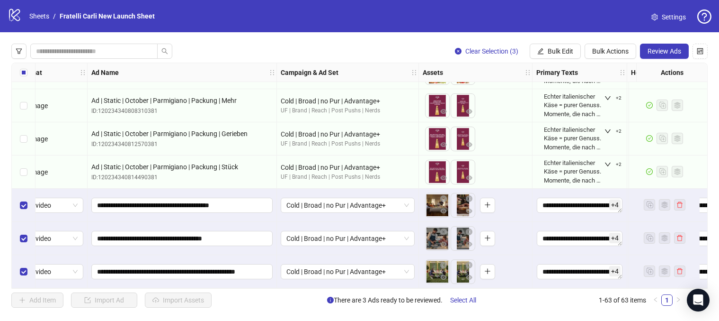
scroll to position [1886, 0]
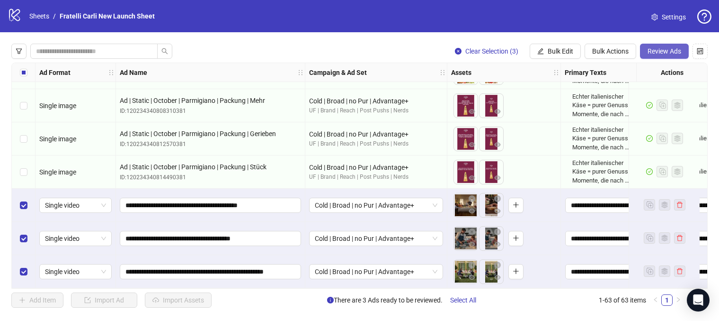
click at [667, 50] on span "Review Ads" at bounding box center [665, 51] width 34 height 8
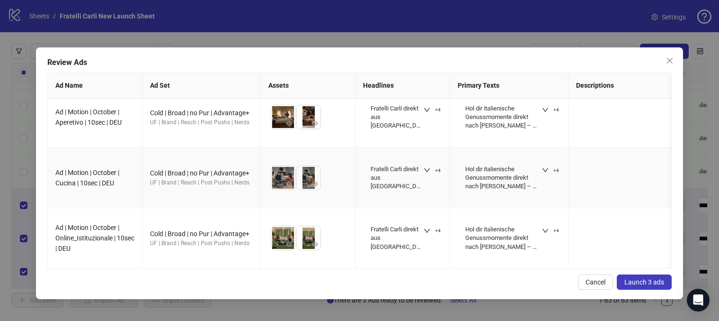
scroll to position [10, 0]
click at [643, 282] on span "Launch 3 ads" at bounding box center [645, 282] width 40 height 8
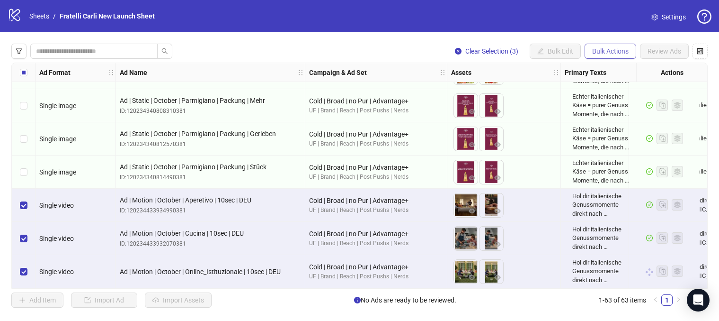
click at [604, 47] on span "Bulk Actions" at bounding box center [610, 51] width 36 height 8
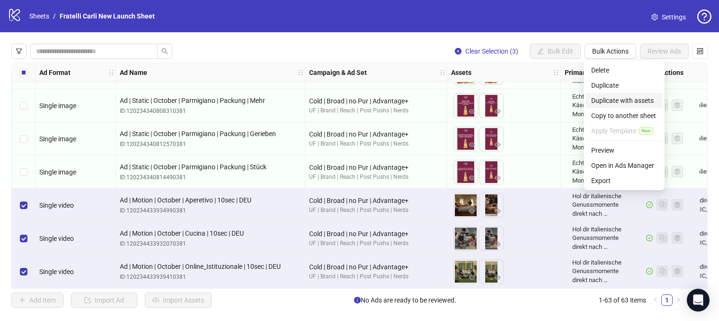
click at [619, 103] on span "Duplicate with assets" at bounding box center [625, 100] width 66 height 10
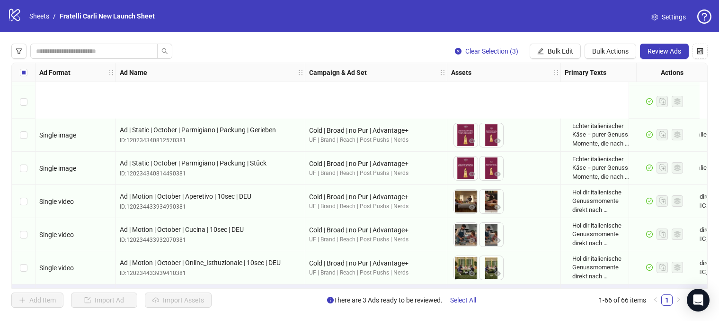
scroll to position [1986, 0]
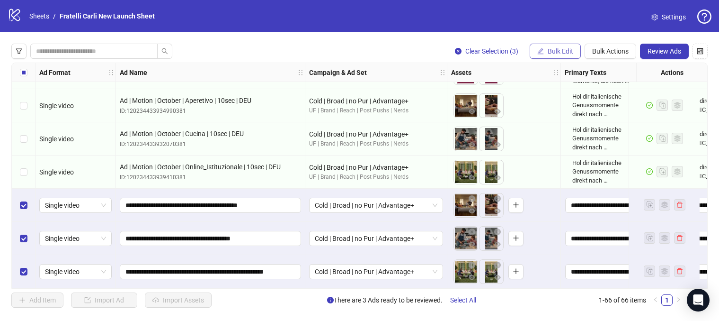
click at [553, 51] on span "Bulk Edit" at bounding box center [561, 51] width 26 height 8
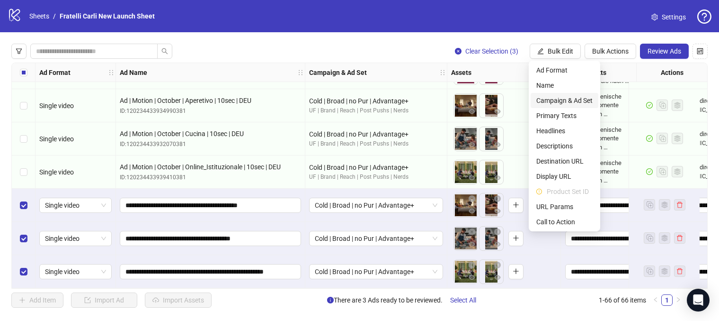
click at [563, 98] on span "Campaign & Ad Set" at bounding box center [565, 100] width 56 height 10
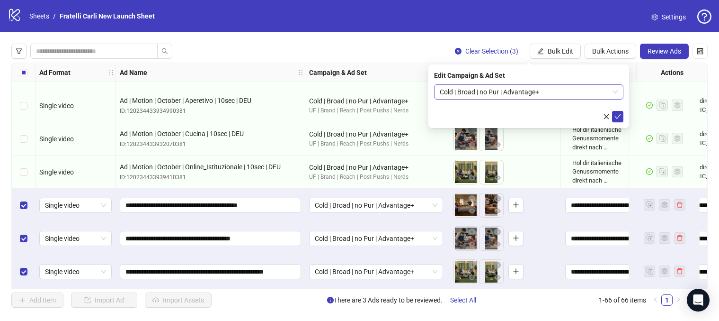
click at [616, 91] on span "Cold | Broad | no Pur | Advantage+" at bounding box center [529, 92] width 178 height 14
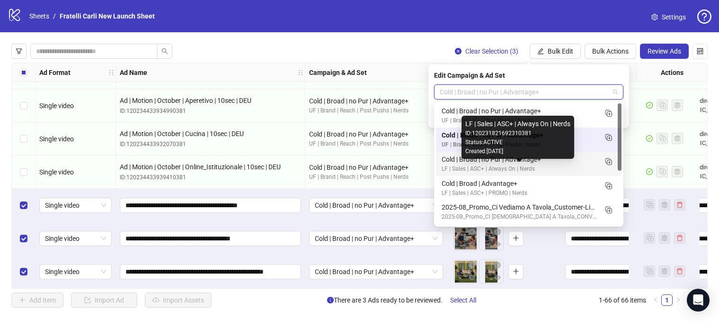
click at [557, 165] on div "LF | Sales | ASC+ | Always On | Nerds" at bounding box center [519, 168] width 155 height 9
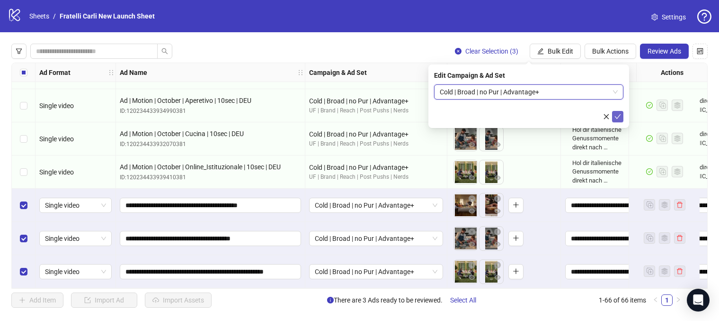
click at [619, 118] on icon "check" at bounding box center [618, 116] width 7 height 7
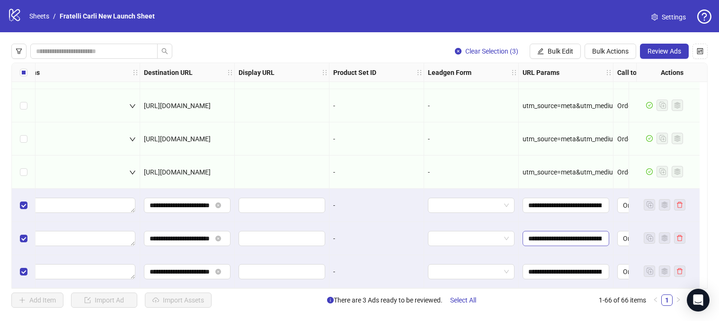
scroll to position [1986, 861]
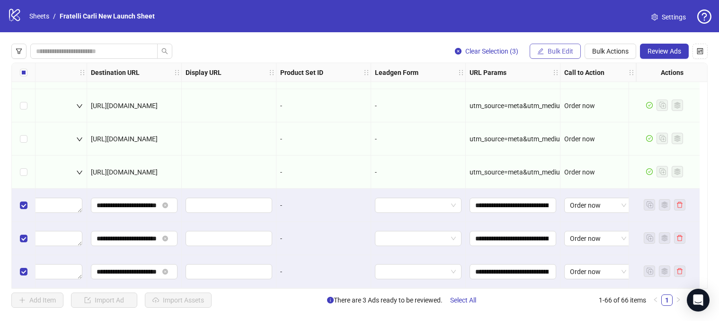
click at [570, 50] on span "Bulk Edit" at bounding box center [561, 51] width 26 height 8
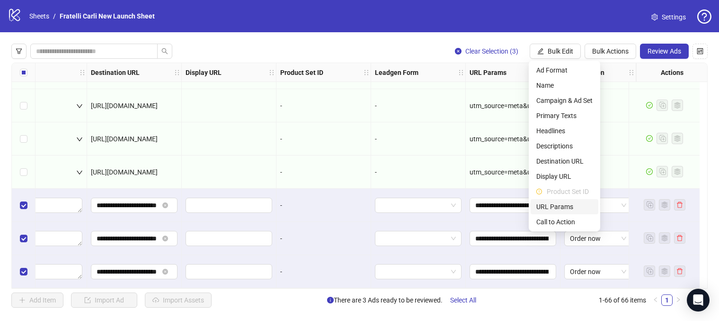
click at [560, 208] on span "URL Params" at bounding box center [565, 206] width 56 height 10
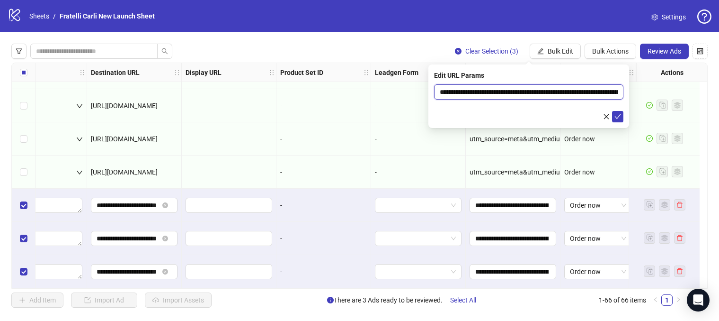
click at [598, 92] on input "**********" at bounding box center [528, 91] width 189 height 15
paste input "*"
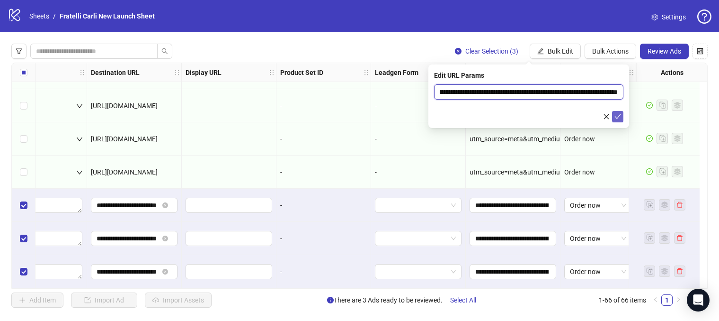
type input "**********"
click at [621, 117] on icon "check" at bounding box center [618, 116] width 7 height 7
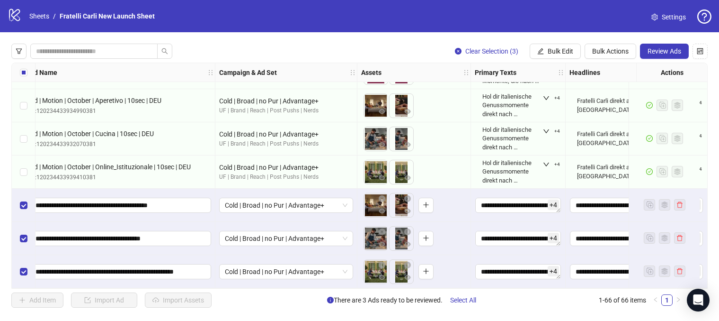
scroll to position [1986, 0]
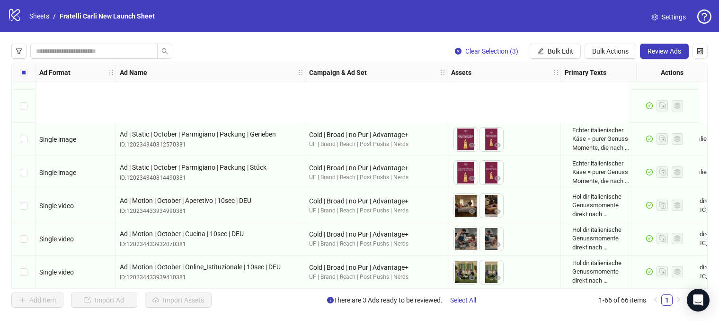
scroll to position [1986, 0]
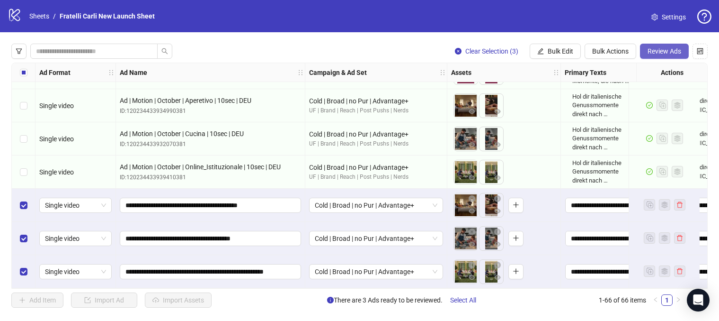
click at [674, 54] on span "Review Ads" at bounding box center [665, 51] width 34 height 8
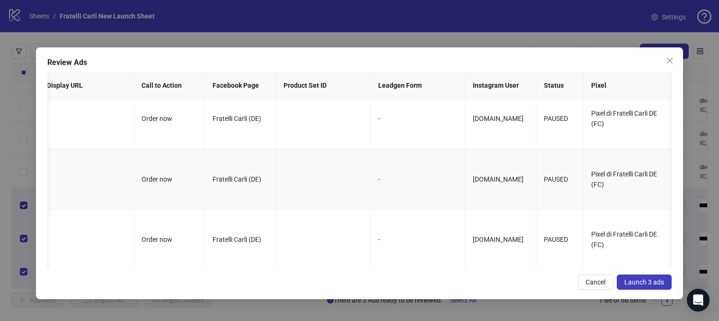
scroll to position [0, 0]
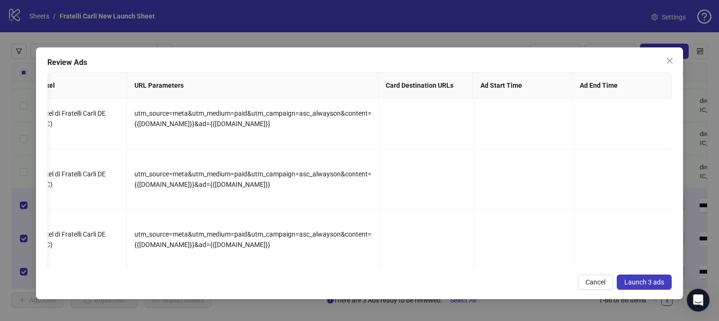
click at [637, 285] on span "Launch 3 ads" at bounding box center [645, 282] width 40 height 8
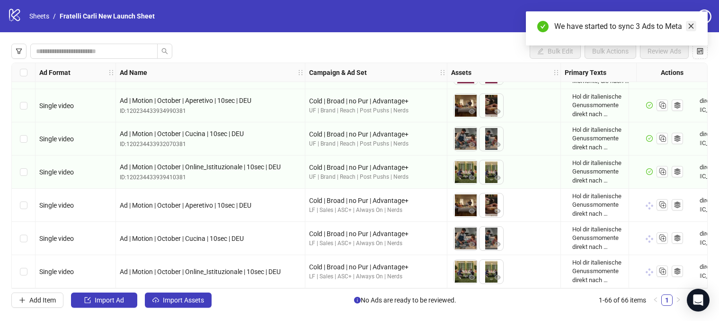
click at [690, 29] on icon "close" at bounding box center [691, 26] width 7 height 7
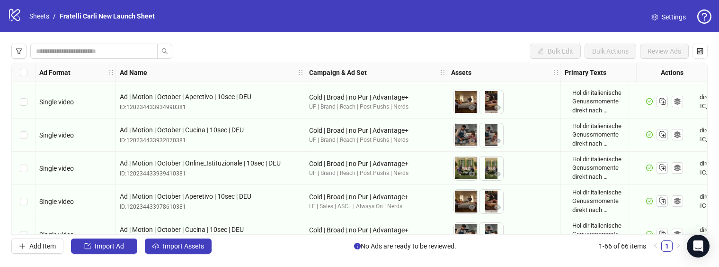
scroll to position [1986, 0]
